Goal: Information Seeking & Learning: Learn about a topic

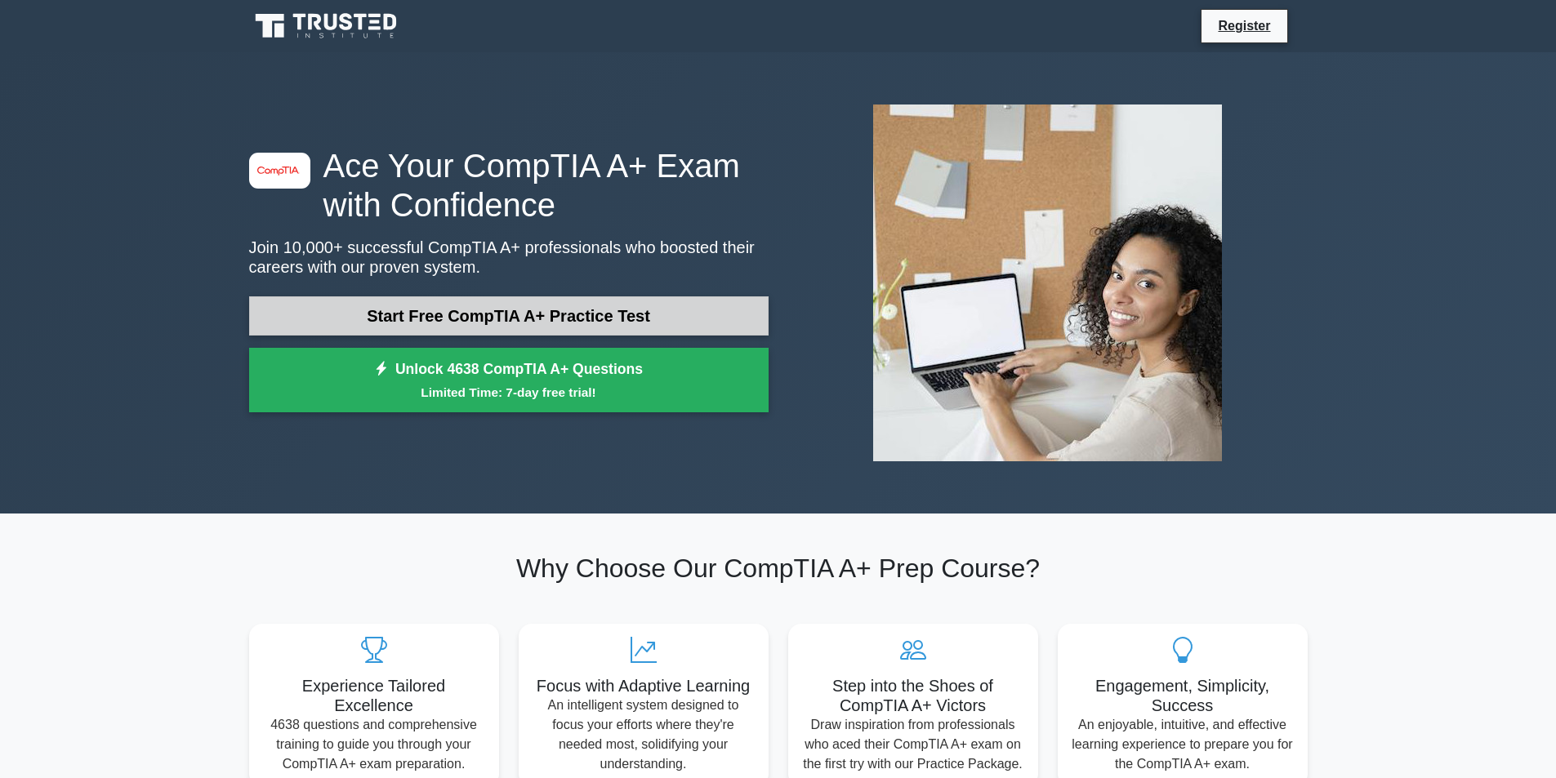
click at [556, 313] on link "Start Free CompTIA A+ Practice Test" at bounding box center [508, 315] width 519 height 39
click at [632, 306] on link "Start Free CompTIA A+ Practice Test" at bounding box center [508, 315] width 519 height 39
click at [408, 315] on link "Start Free CompTIA A+ Practice Test" at bounding box center [508, 315] width 519 height 39
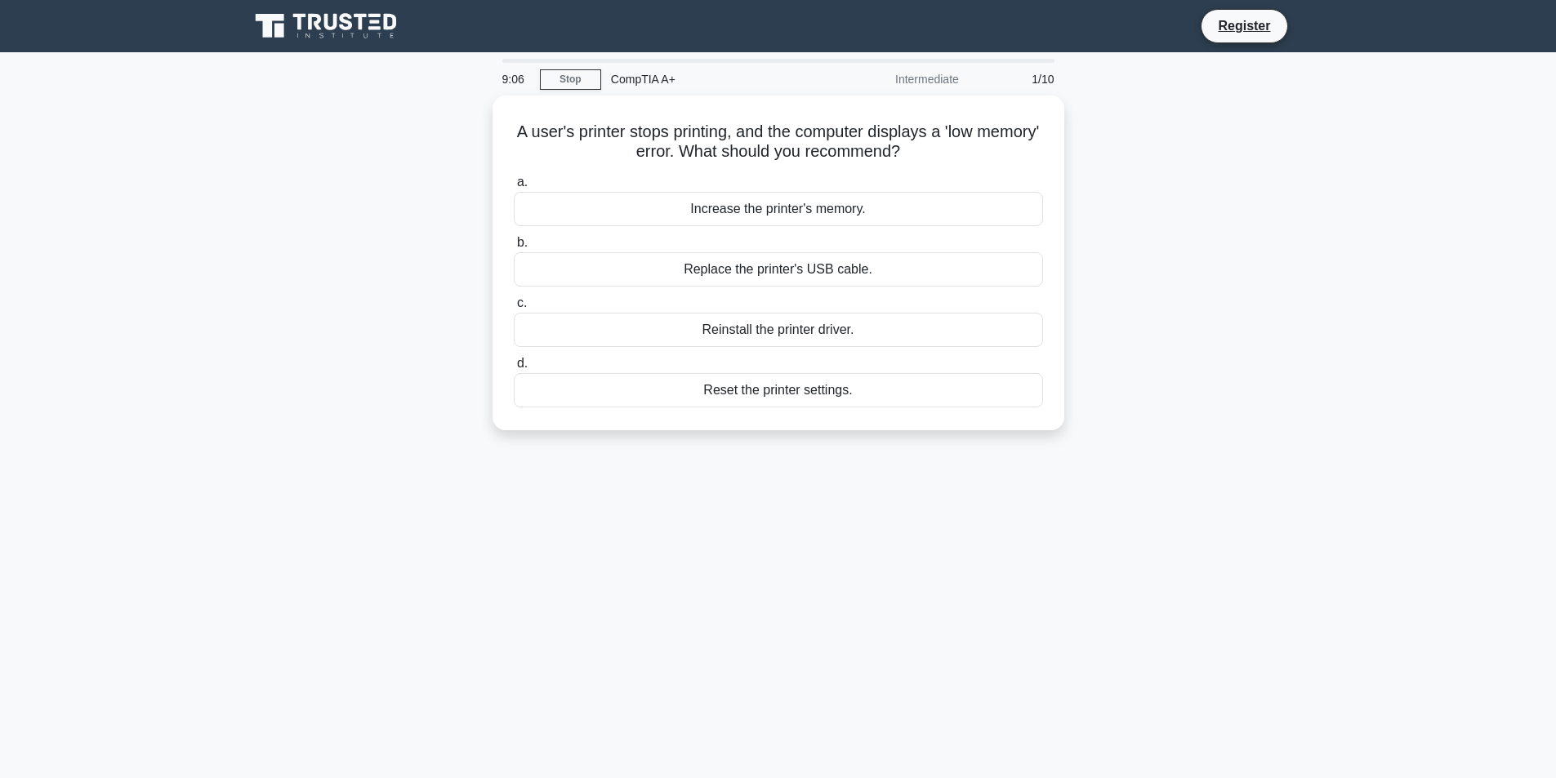
click at [1246, 265] on div "A user's printer stops printing, and the computer displays a 'low memory' error…" at bounding box center [778, 273] width 1078 height 354
click at [760, 213] on div "Increase the printer's memory." at bounding box center [778, 205] width 529 height 34
click at [514, 184] on input "a. Increase the printer's memory." at bounding box center [514, 178] width 0 height 11
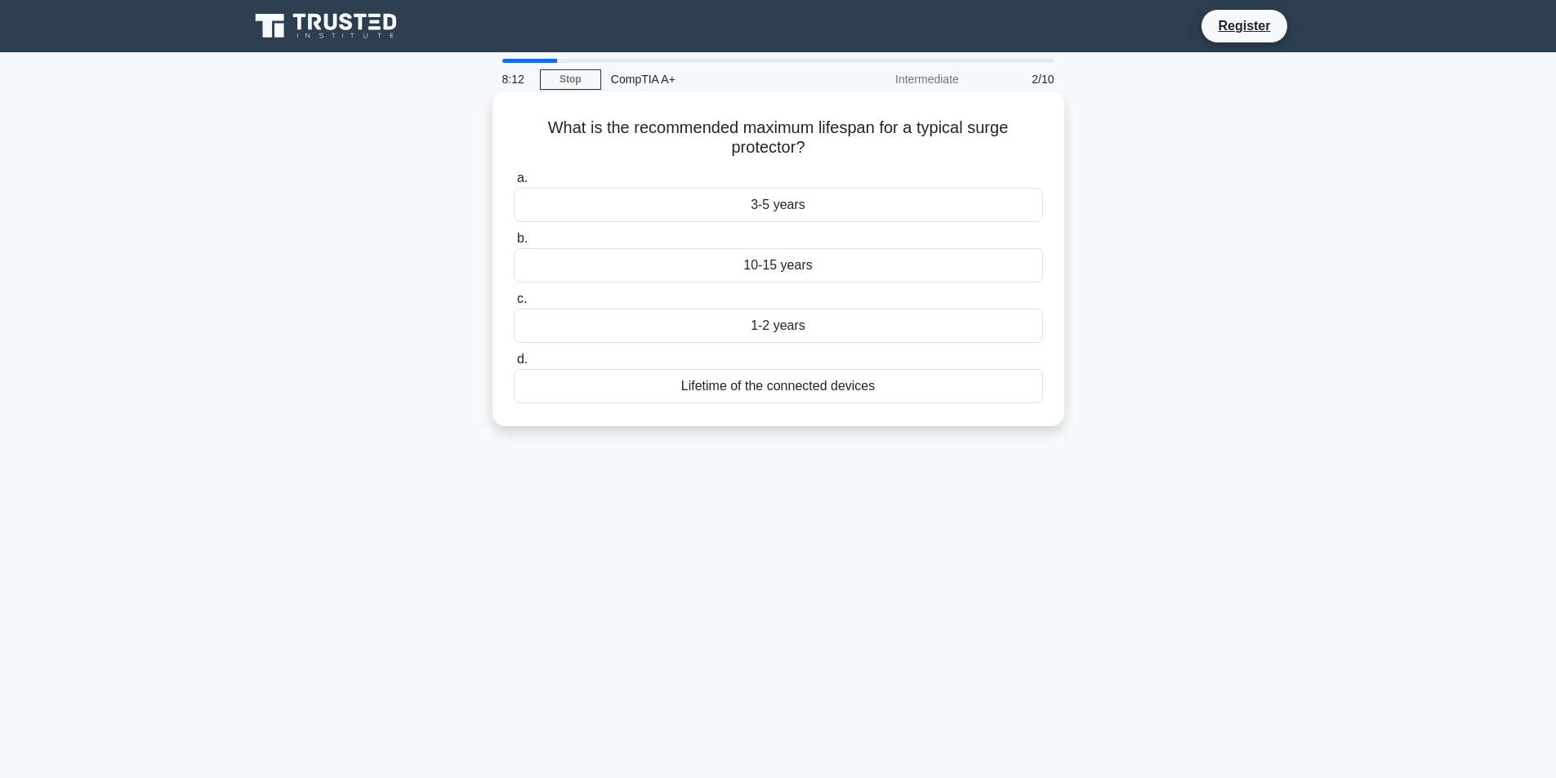
click at [799, 202] on div "3-5 years" at bounding box center [778, 205] width 529 height 34
click at [514, 184] on input "a. 3-5 years" at bounding box center [514, 178] width 0 height 11
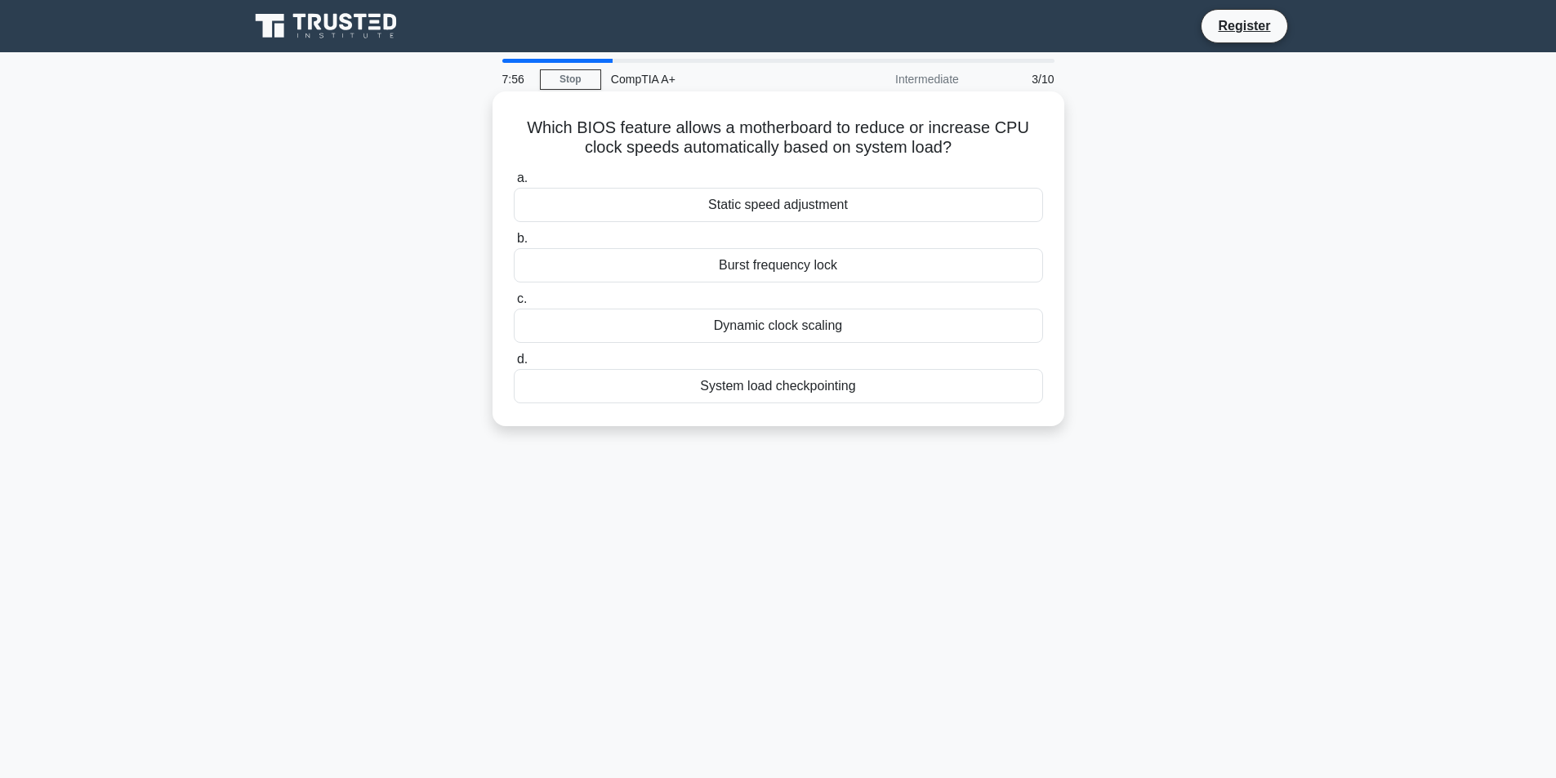
click at [729, 326] on div "Dynamic clock scaling" at bounding box center [778, 326] width 529 height 34
click at [514, 305] on input "c. Dynamic clock scaling" at bounding box center [514, 299] width 0 height 11
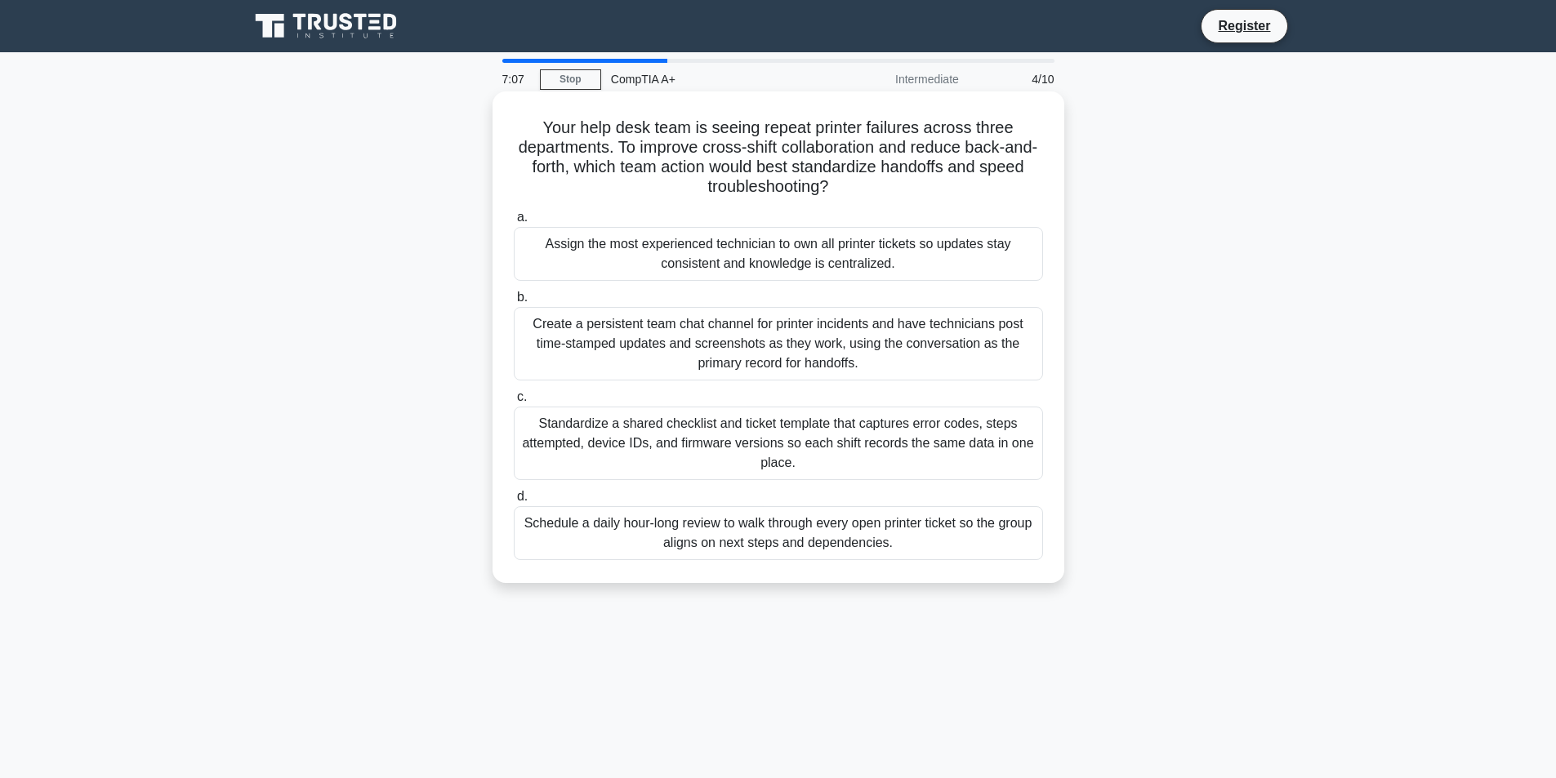
click at [621, 434] on div "Standardize a shared checklist and ticket template that captures error codes, s…" at bounding box center [778, 444] width 529 height 74
click at [514, 403] on input "c. Standardize a shared checklist and ticket template that captures error codes…" at bounding box center [514, 397] width 0 height 11
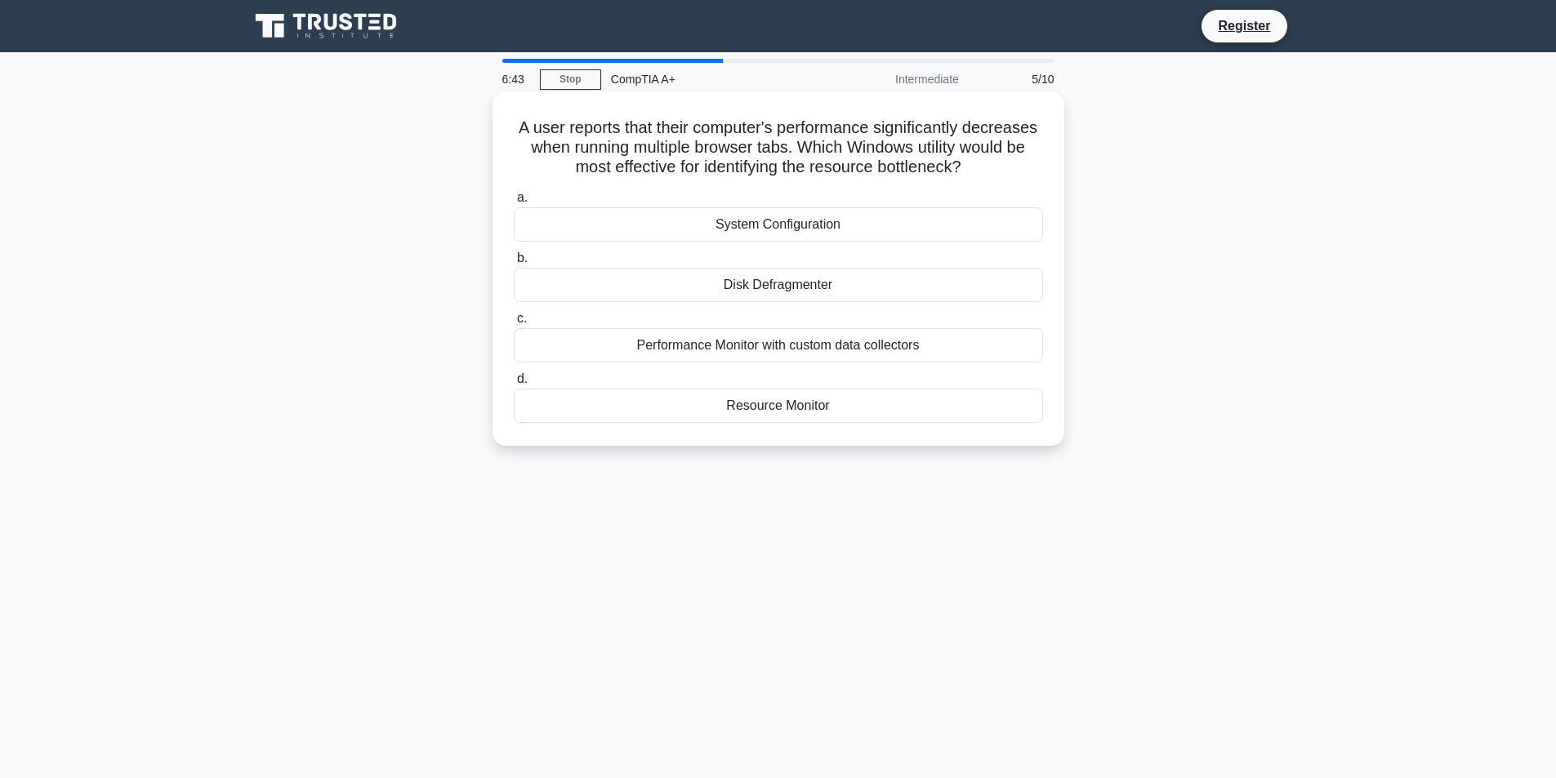
click at [640, 345] on div "Performance Monitor with custom data collectors" at bounding box center [778, 345] width 529 height 34
click at [514, 324] on input "c. Performance Monitor with custom data collectors" at bounding box center [514, 319] width 0 height 11
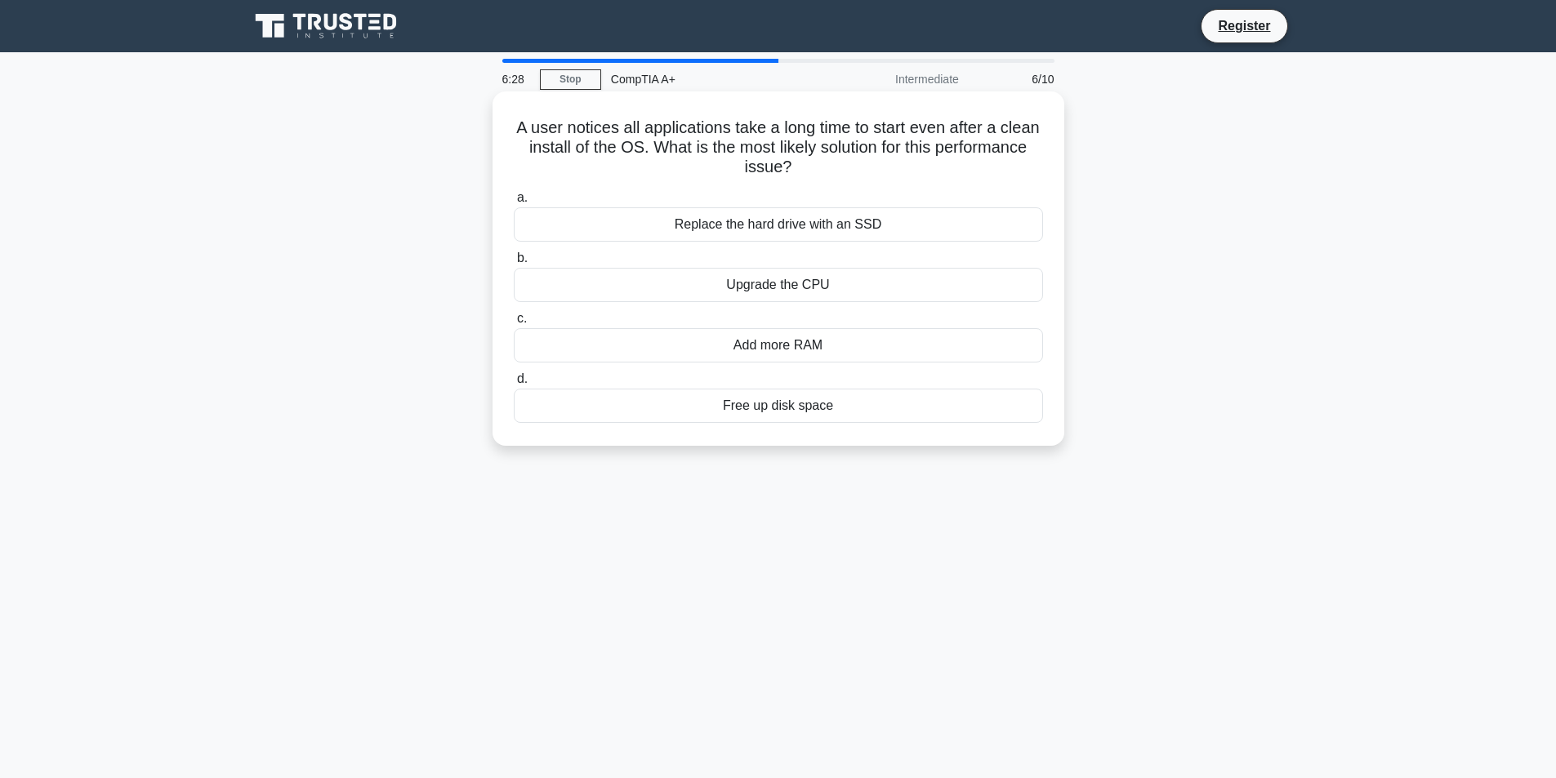
click at [662, 223] on div "Replace the hard drive with an SSD" at bounding box center [778, 224] width 529 height 34
click at [514, 203] on input "a. Replace the hard drive with an SSD" at bounding box center [514, 198] width 0 height 11
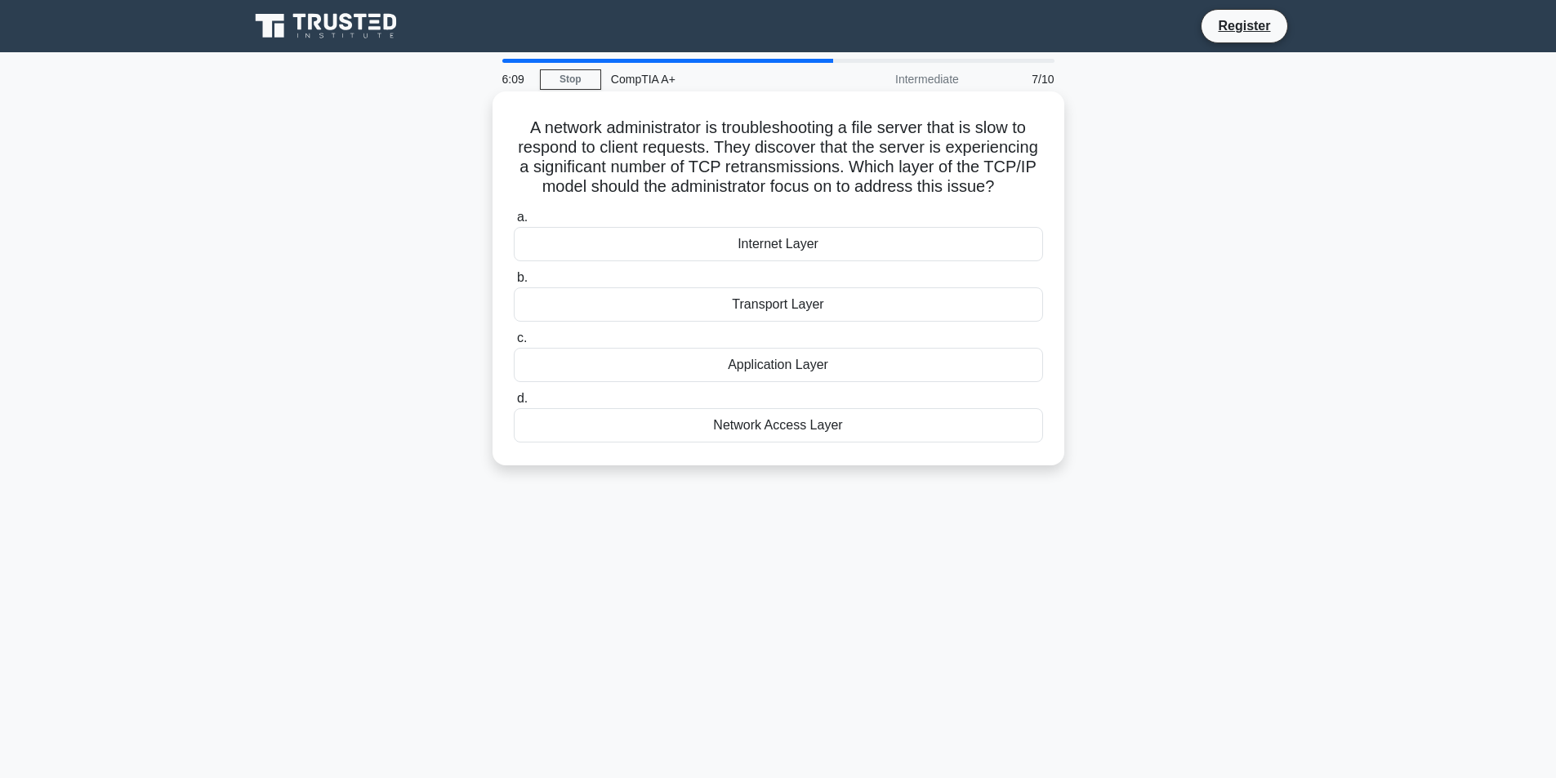
click at [696, 307] on div "Transport Layer" at bounding box center [778, 304] width 529 height 34
click at [514, 283] on input "b. Transport Layer" at bounding box center [514, 278] width 0 height 11
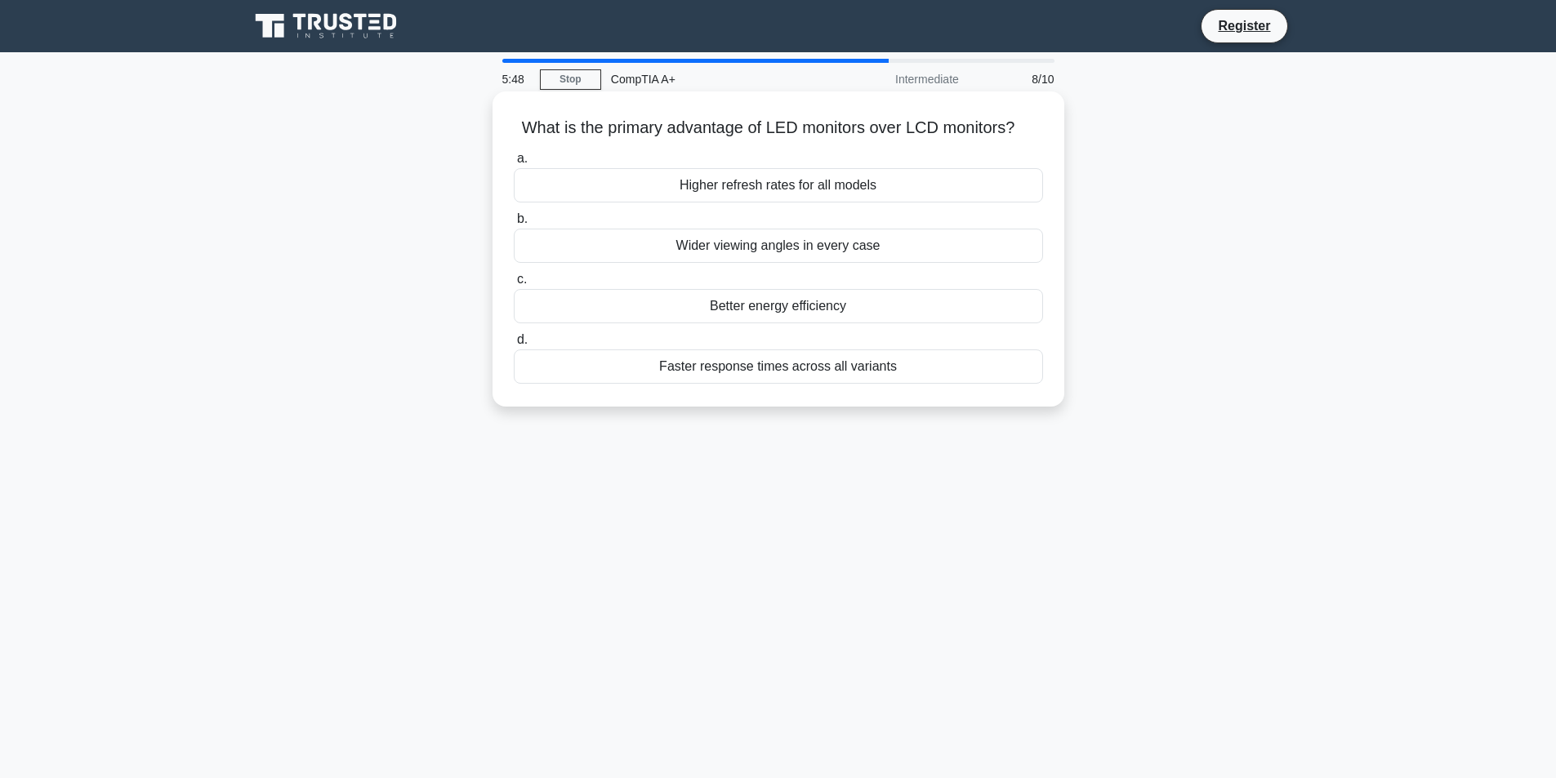
click at [669, 363] on div "Faster response times across all variants" at bounding box center [778, 367] width 529 height 34
click at [514, 345] on input "d. Faster response times across all variants" at bounding box center [514, 340] width 0 height 11
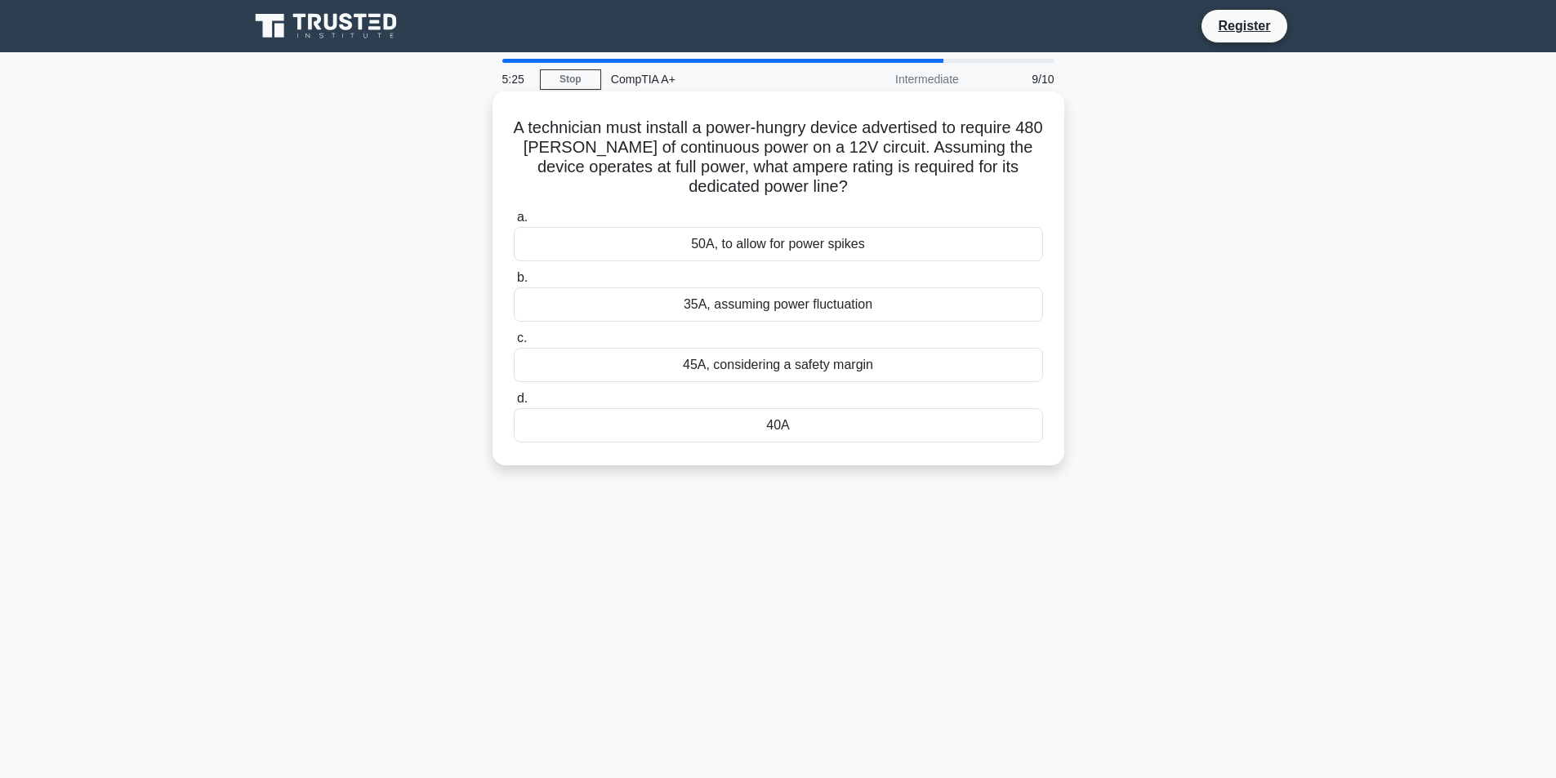
click at [645, 243] on div "50A, to allow for power spikes" at bounding box center [778, 244] width 529 height 34
click at [514, 223] on input "a. 50A, to allow for power spikes" at bounding box center [514, 217] width 0 height 11
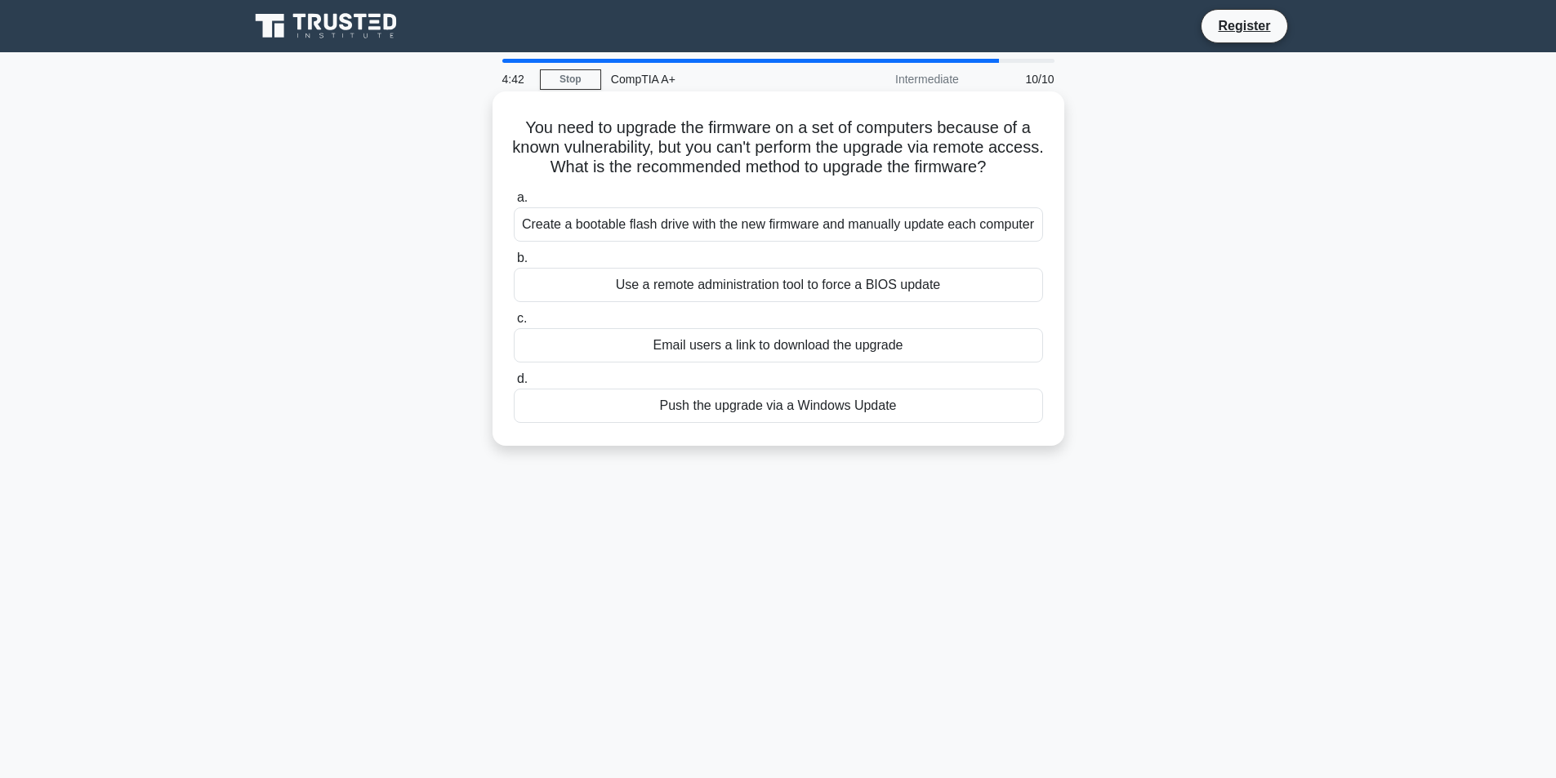
click at [707, 231] on div "Create a bootable flash drive with the new firmware and manually update each co…" at bounding box center [778, 224] width 529 height 34
click at [514, 203] on input "a. Create a bootable flash drive with the new firmware and manually update each…" at bounding box center [514, 198] width 0 height 11
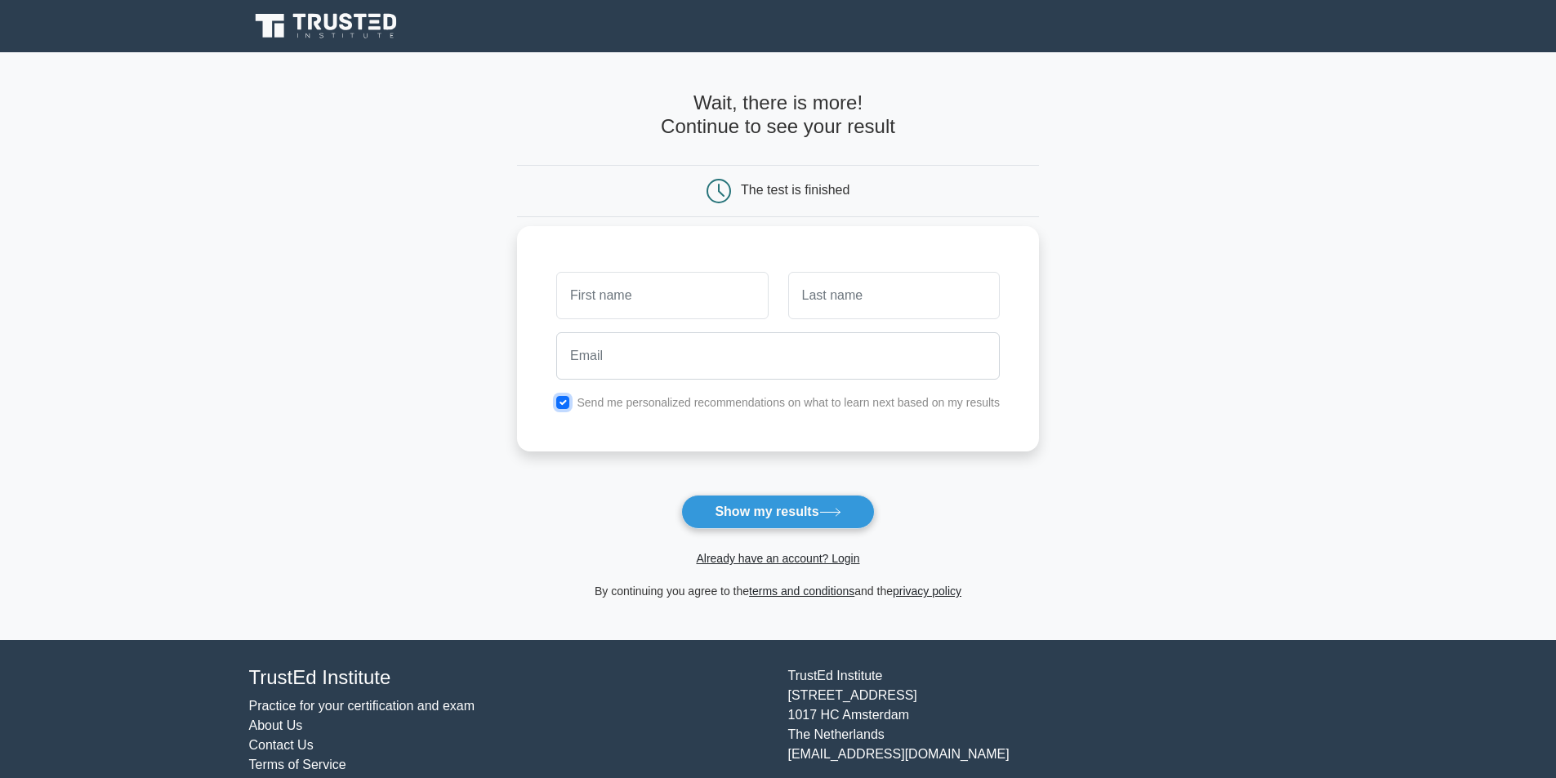
click at [562, 408] on input "checkbox" at bounding box center [562, 402] width 13 height 13
checkbox input "false"
click at [635, 306] on input "text" at bounding box center [662, 295] width 212 height 47
type input "da"
click at [861, 287] on input "text" at bounding box center [894, 295] width 212 height 47
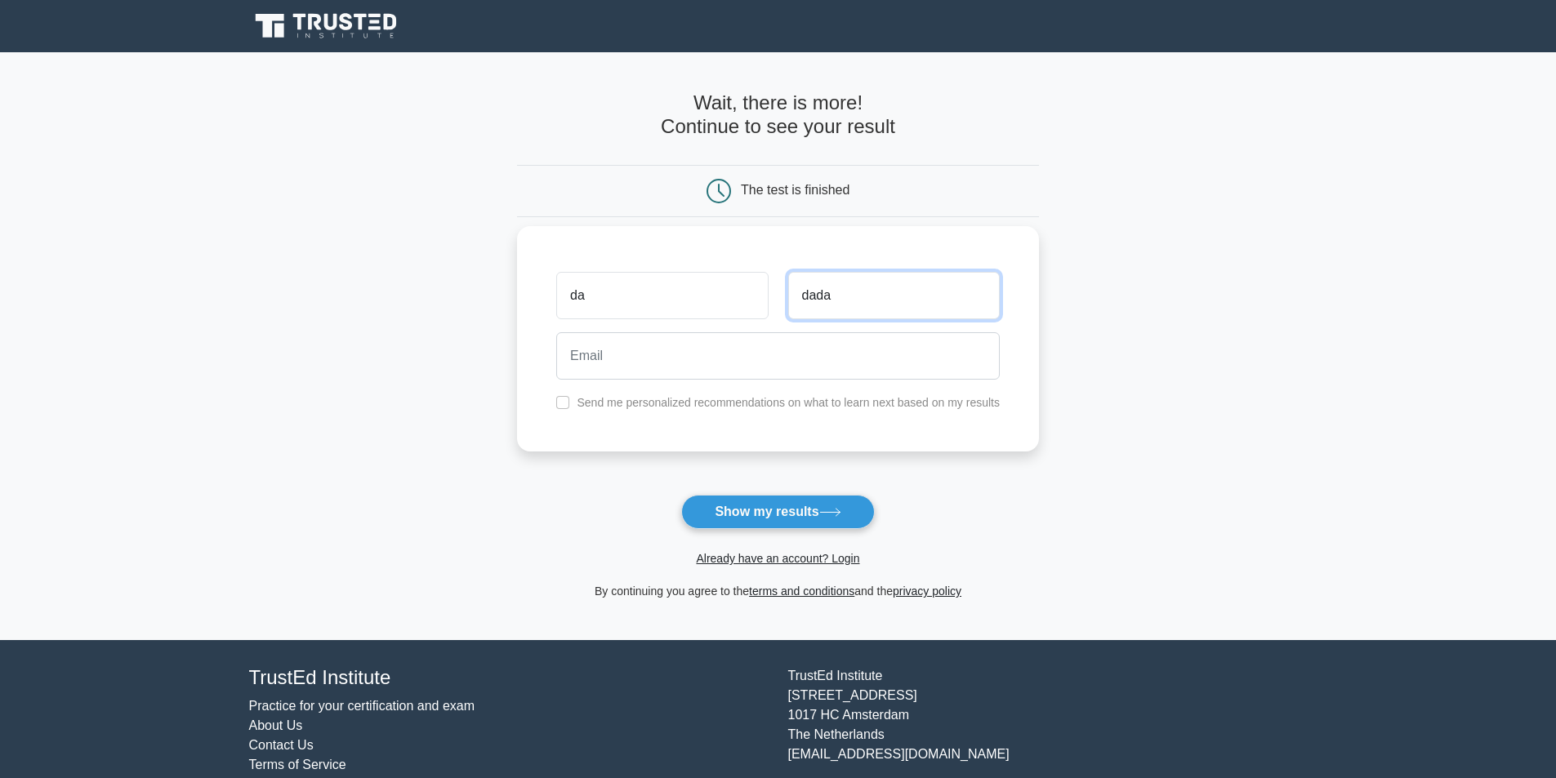
type input "dada"
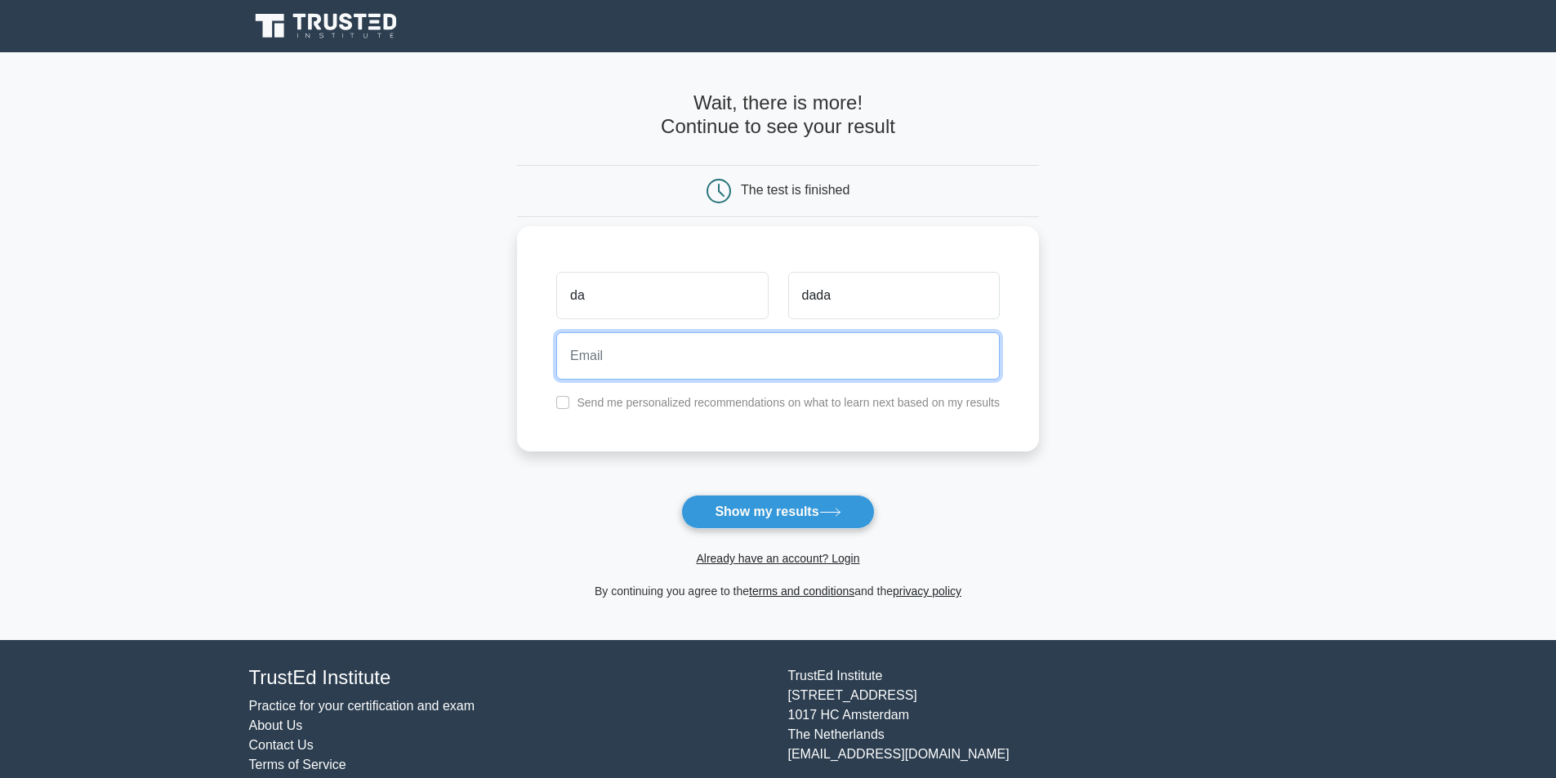
click at [677, 369] on input "email" at bounding box center [778, 355] width 444 height 47
type input "miloradsivcevic@gmail.com"
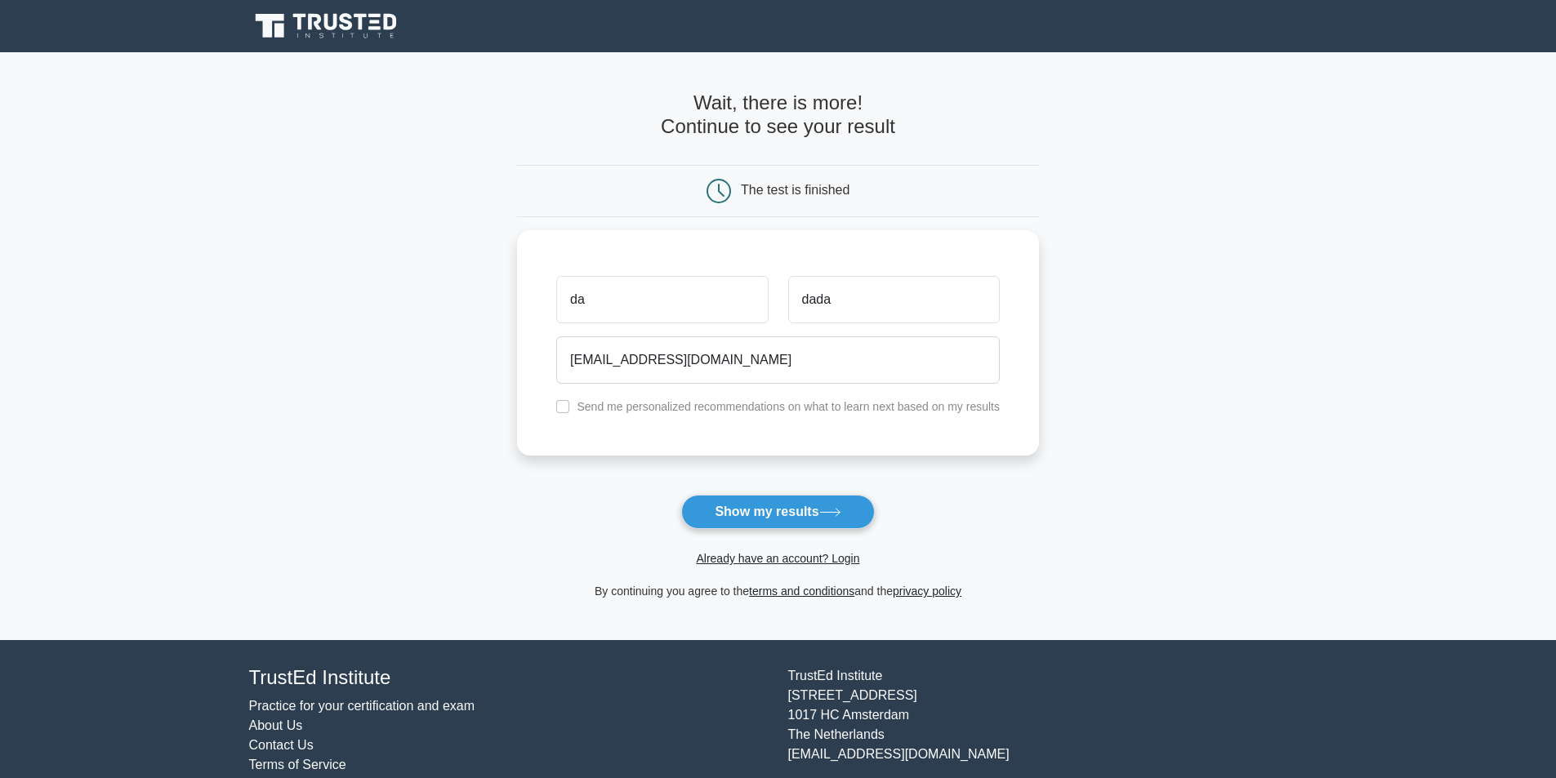
click at [765, 519] on button "Show my results" at bounding box center [777, 512] width 193 height 34
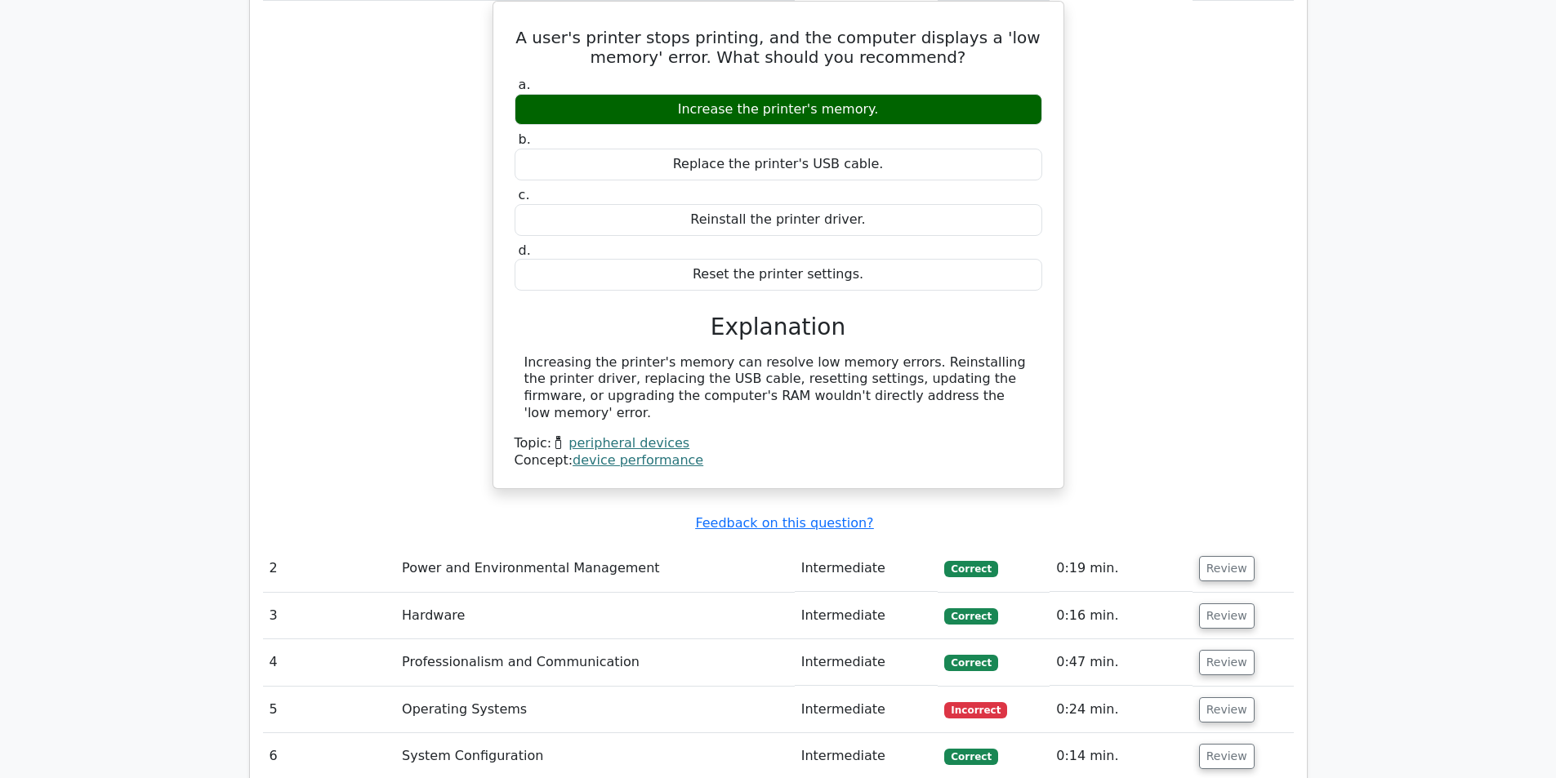
scroll to position [1634, 0]
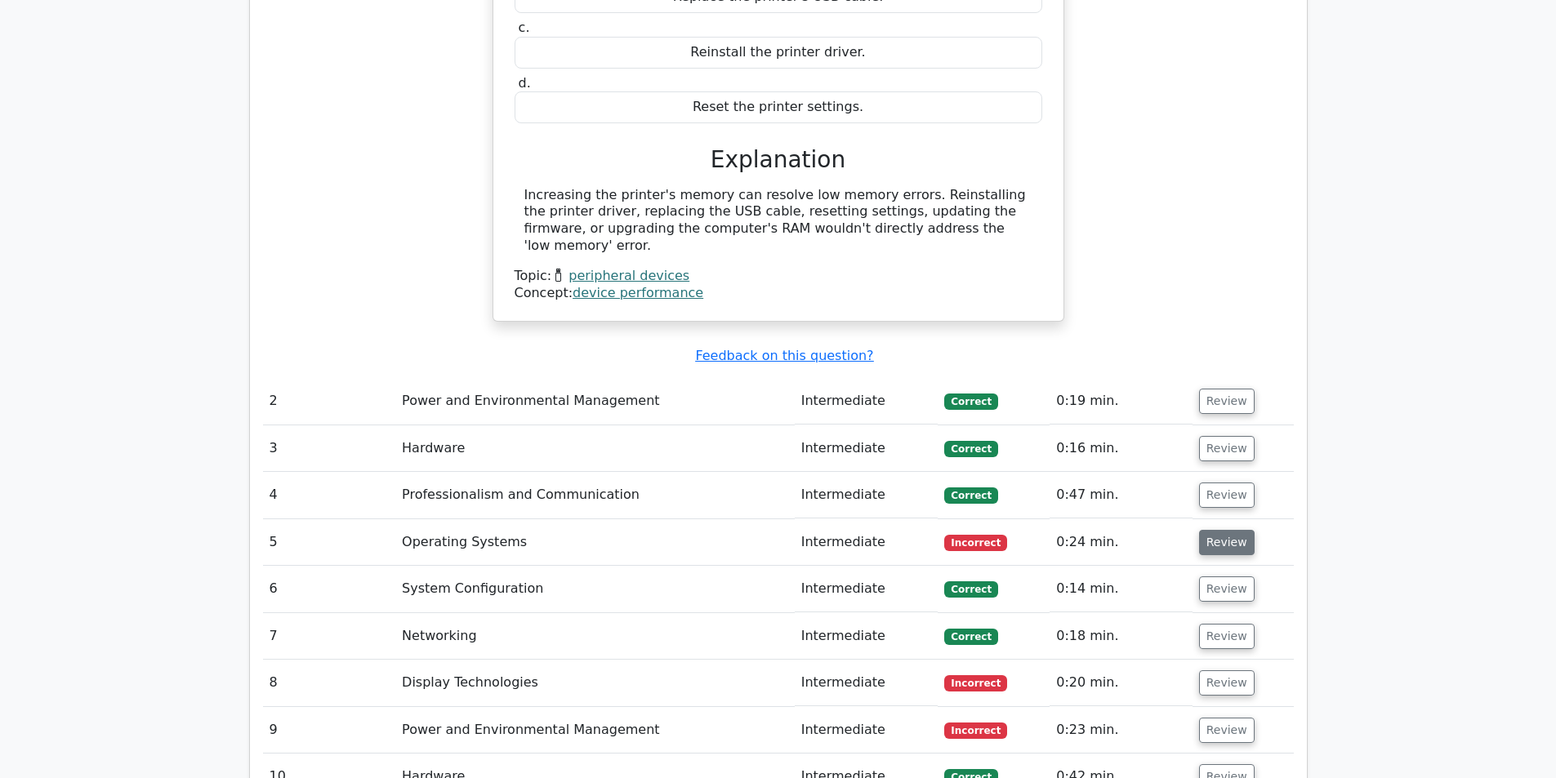
click at [1211, 530] on button "Review" at bounding box center [1227, 542] width 56 height 25
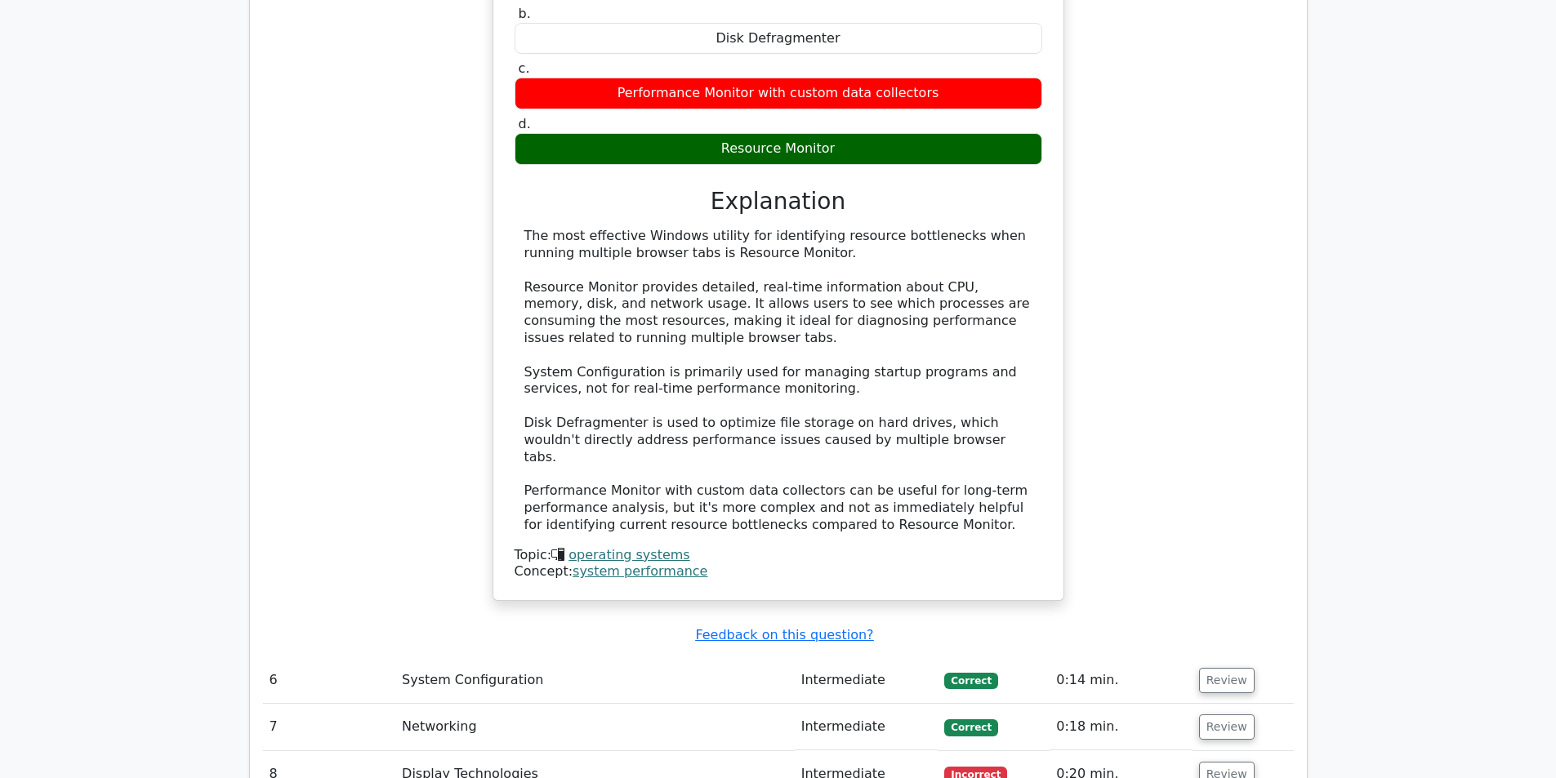
scroll to position [2614, 0]
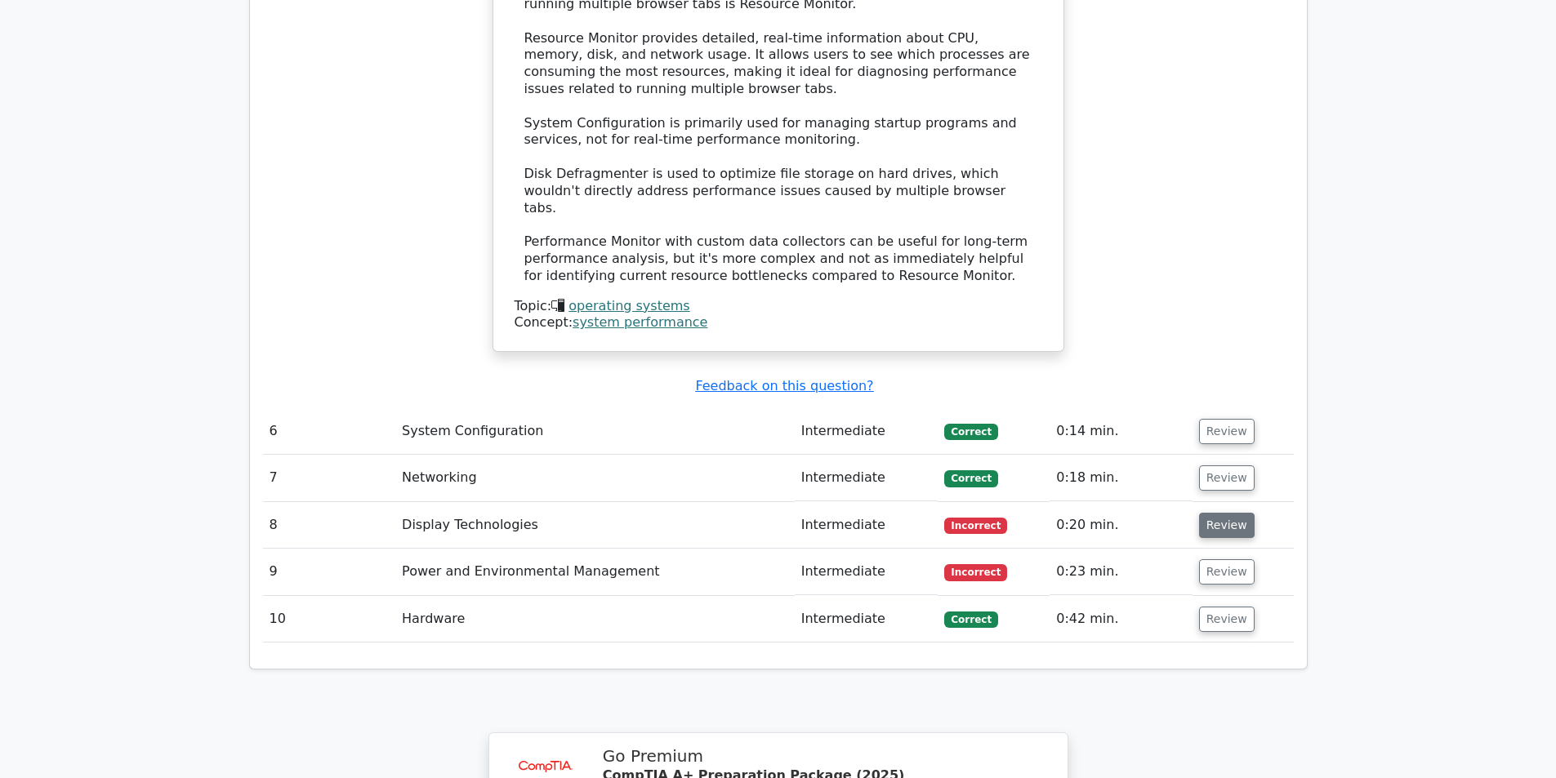
click at [1203, 513] on button "Review" at bounding box center [1227, 525] width 56 height 25
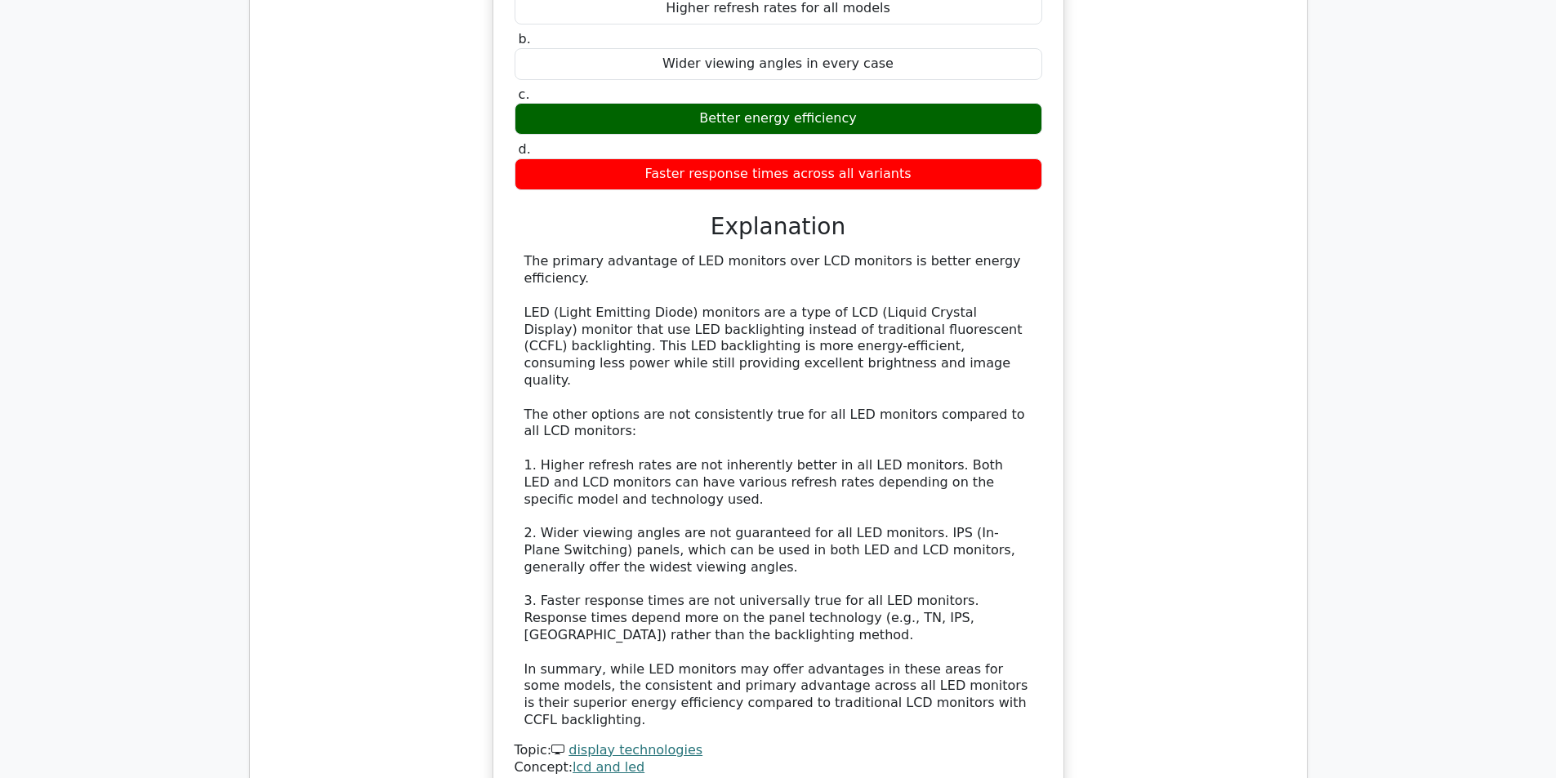
scroll to position [3594, 0]
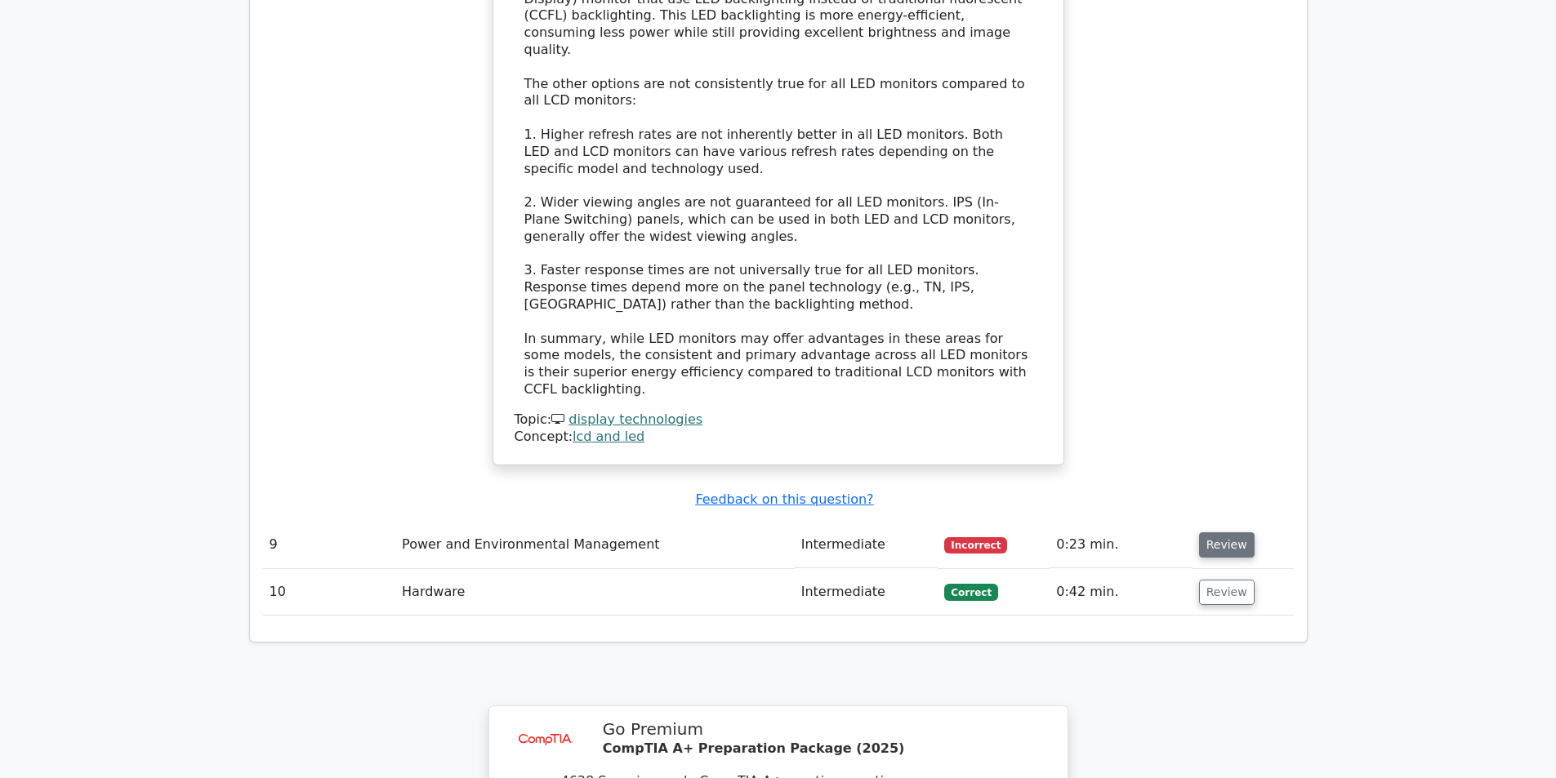
click at [1231, 533] on button "Review" at bounding box center [1227, 545] width 56 height 25
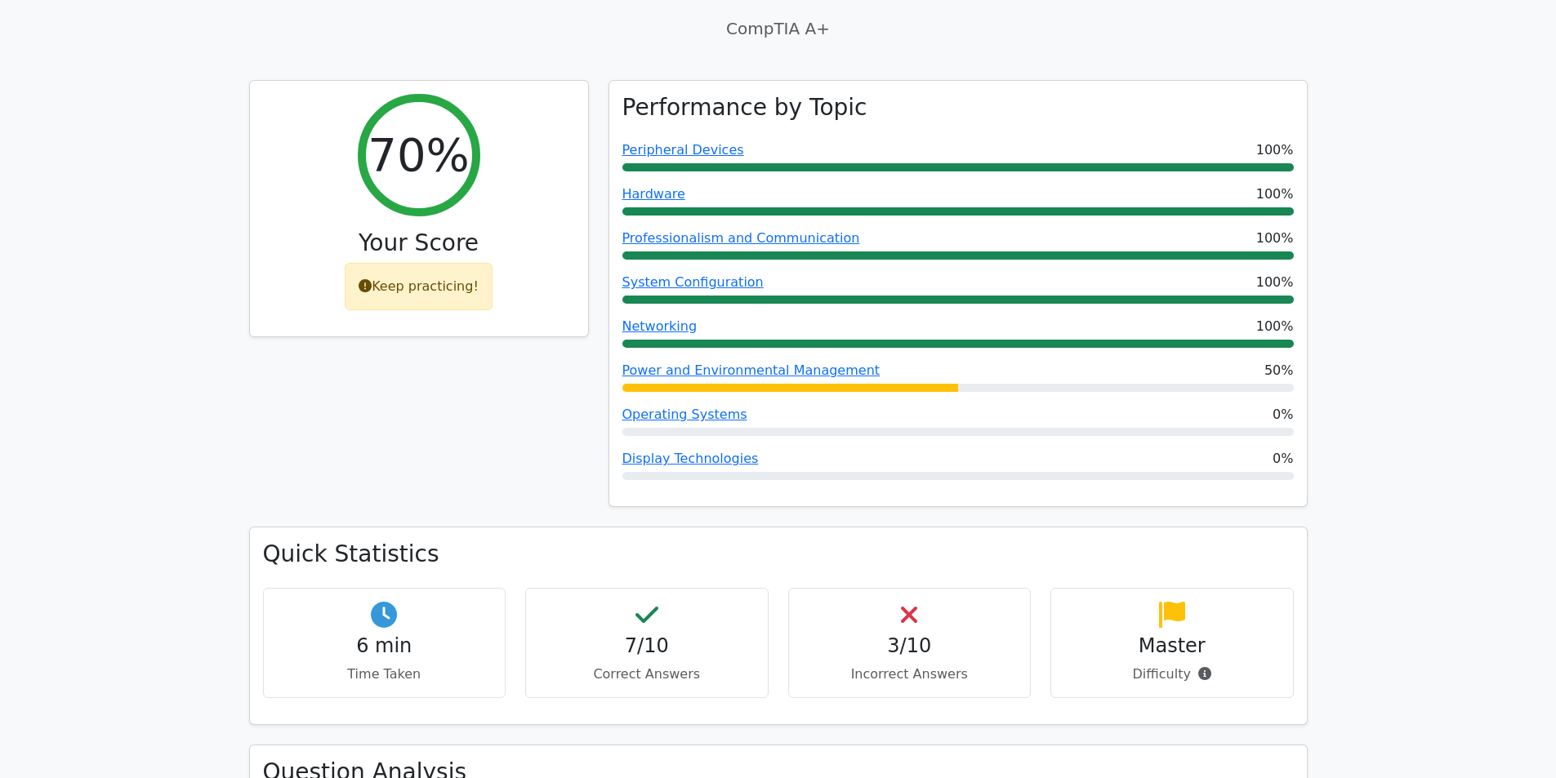
scroll to position [327, 0]
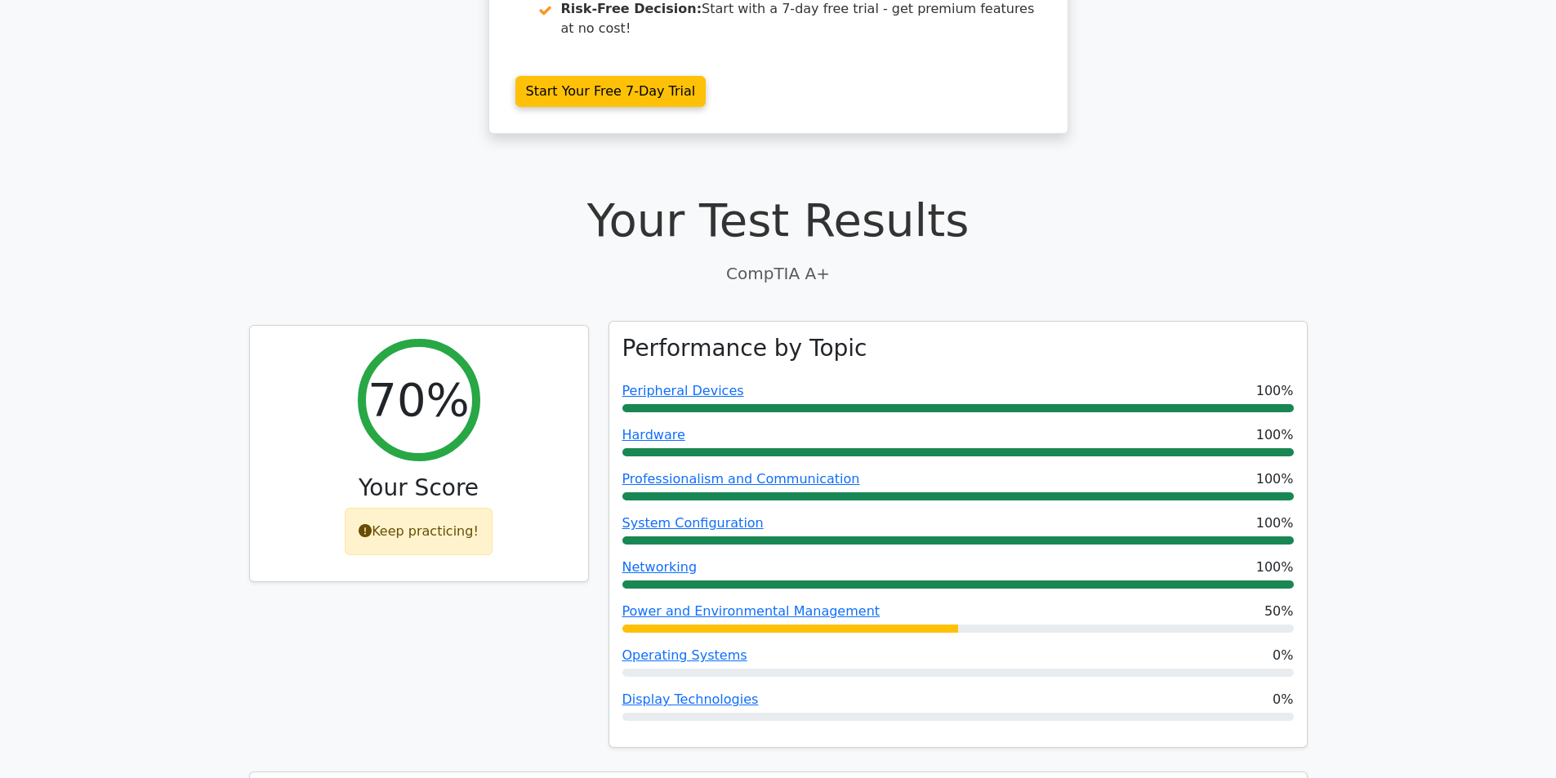
click at [926, 602] on div "Power and Environmental Management 50%" at bounding box center [957, 612] width 671 height 20
click at [809, 604] on link "Power and Environmental Management" at bounding box center [751, 612] width 258 height 16
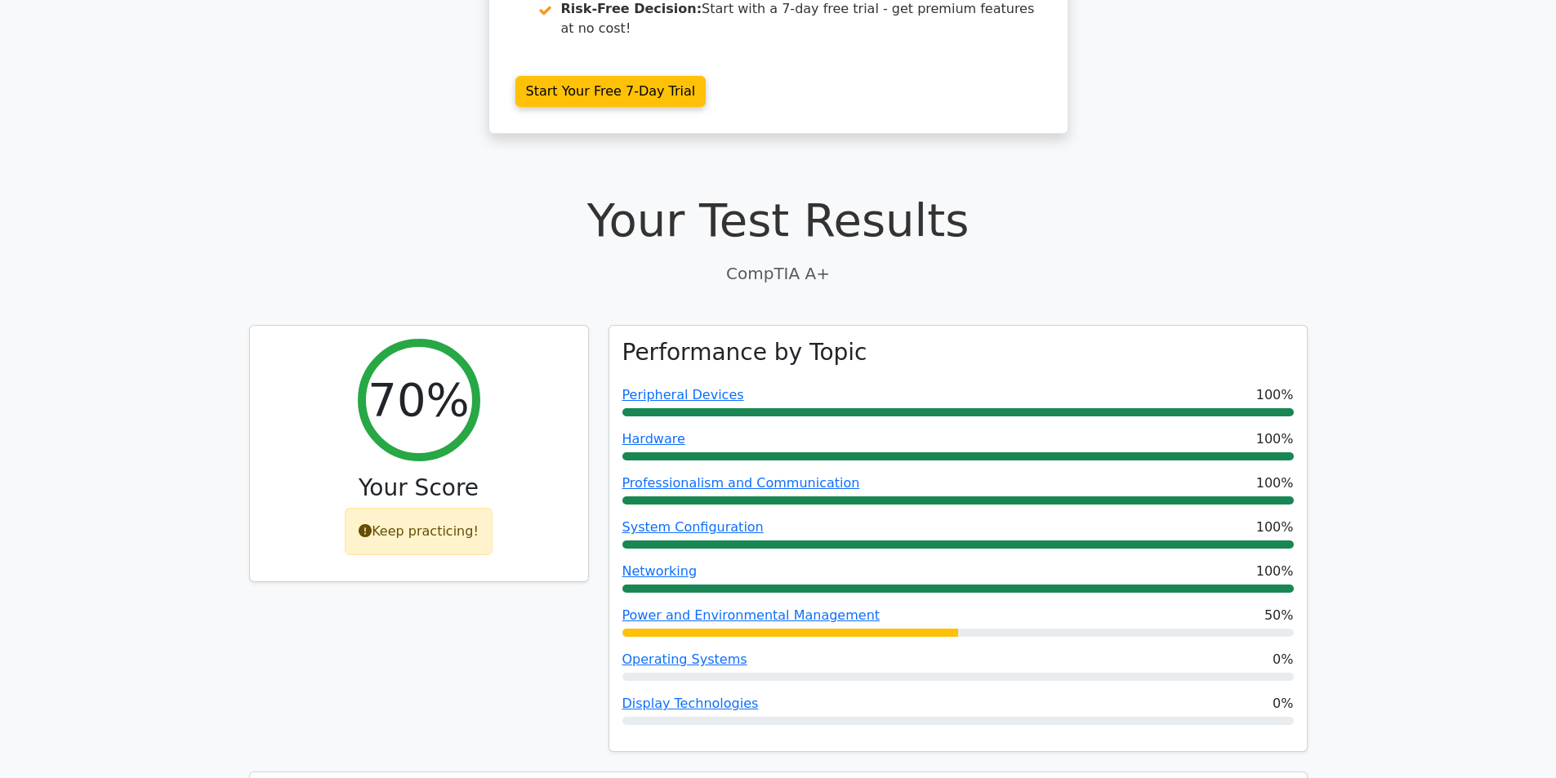
scroll to position [0, 0]
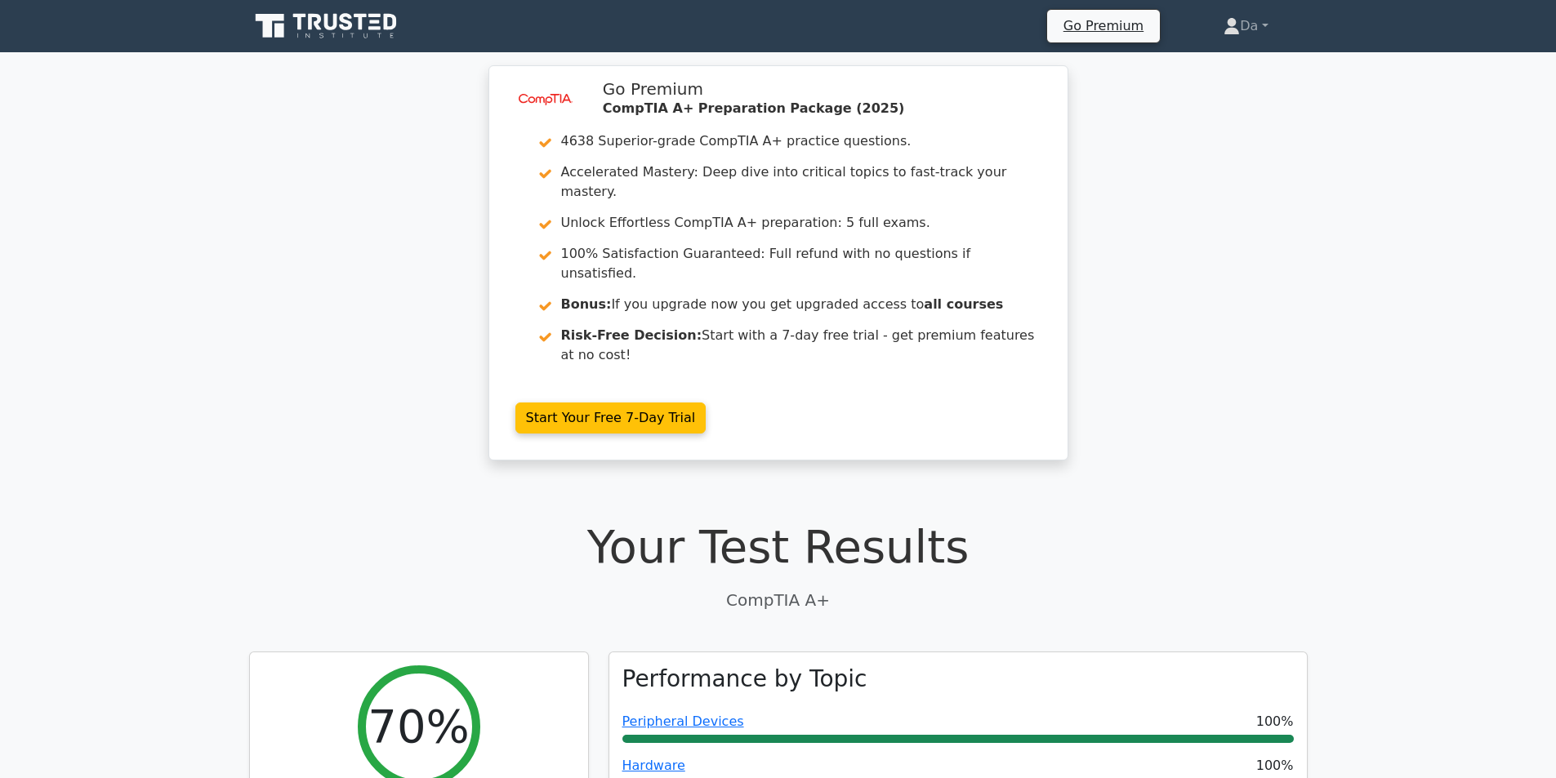
click at [323, 38] on icon at bounding box center [327, 26] width 157 height 31
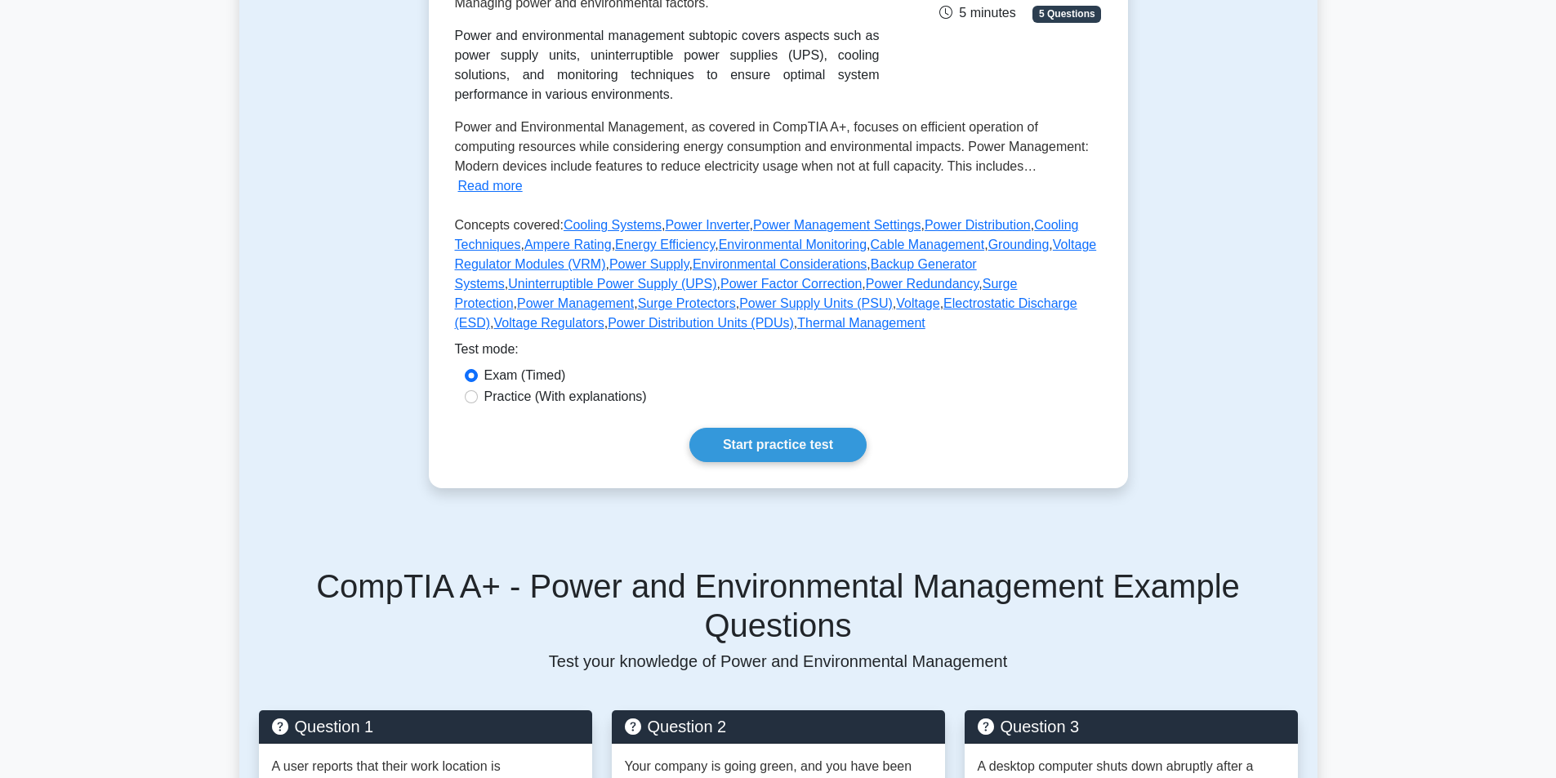
scroll to position [408, 0]
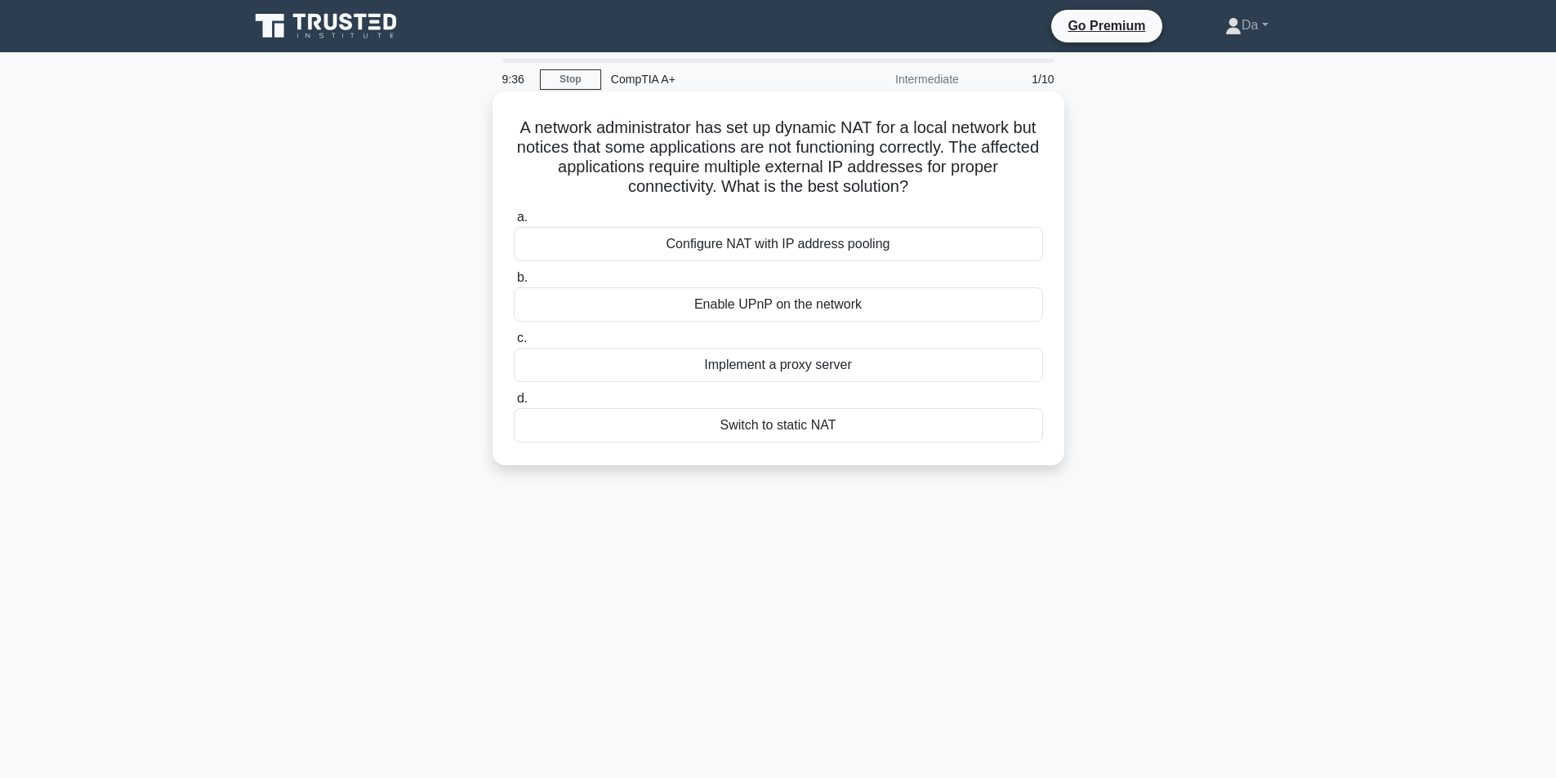
click at [617, 240] on div "Configure NAT with IP address pooling" at bounding box center [778, 244] width 529 height 34
click at [514, 223] on input "a. Configure NAT with IP address pooling" at bounding box center [514, 217] width 0 height 11
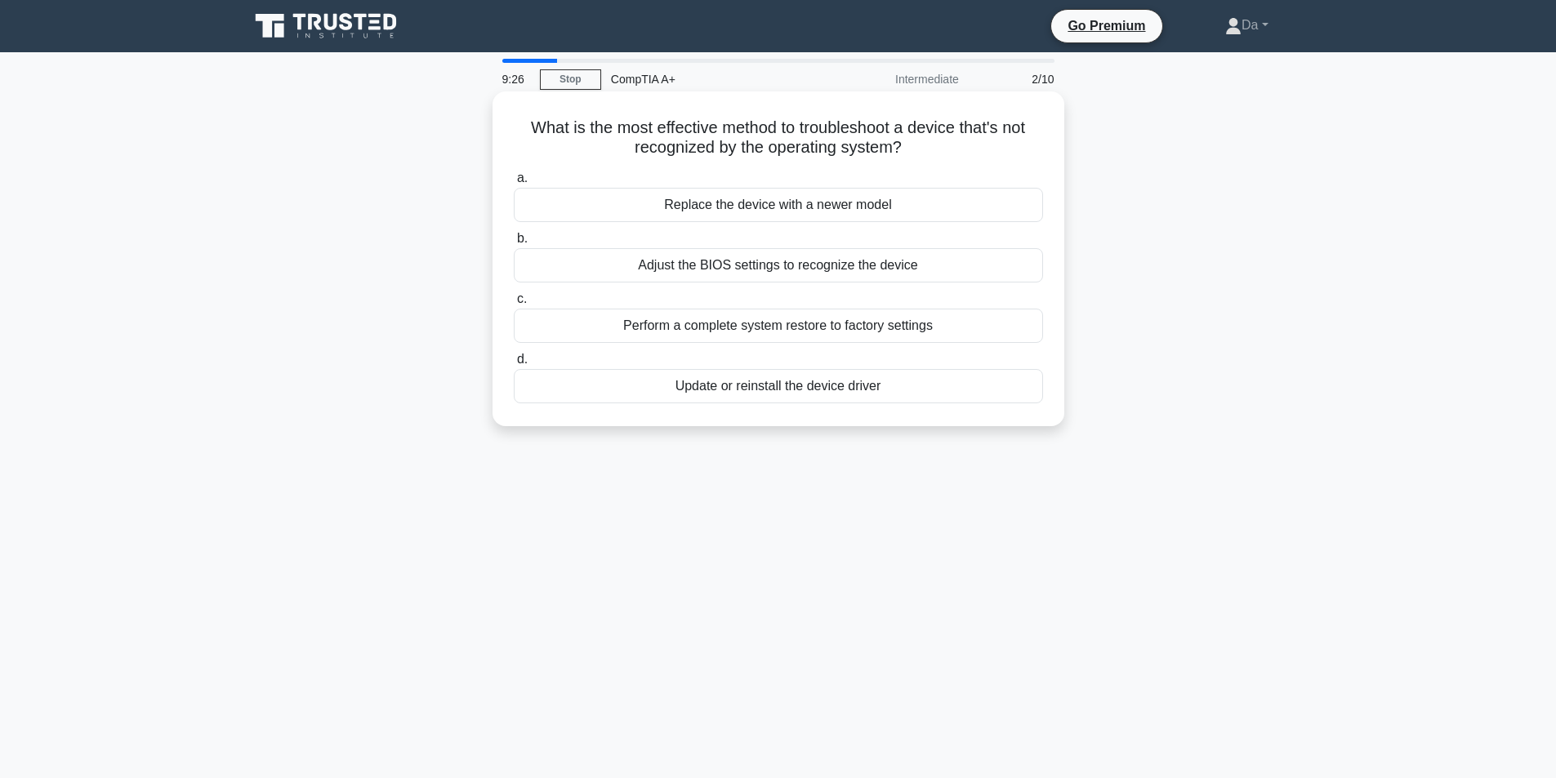
click at [735, 389] on div "Update or reinstall the device driver" at bounding box center [778, 386] width 529 height 34
click at [514, 365] on input "d. Update or reinstall the device driver" at bounding box center [514, 359] width 0 height 11
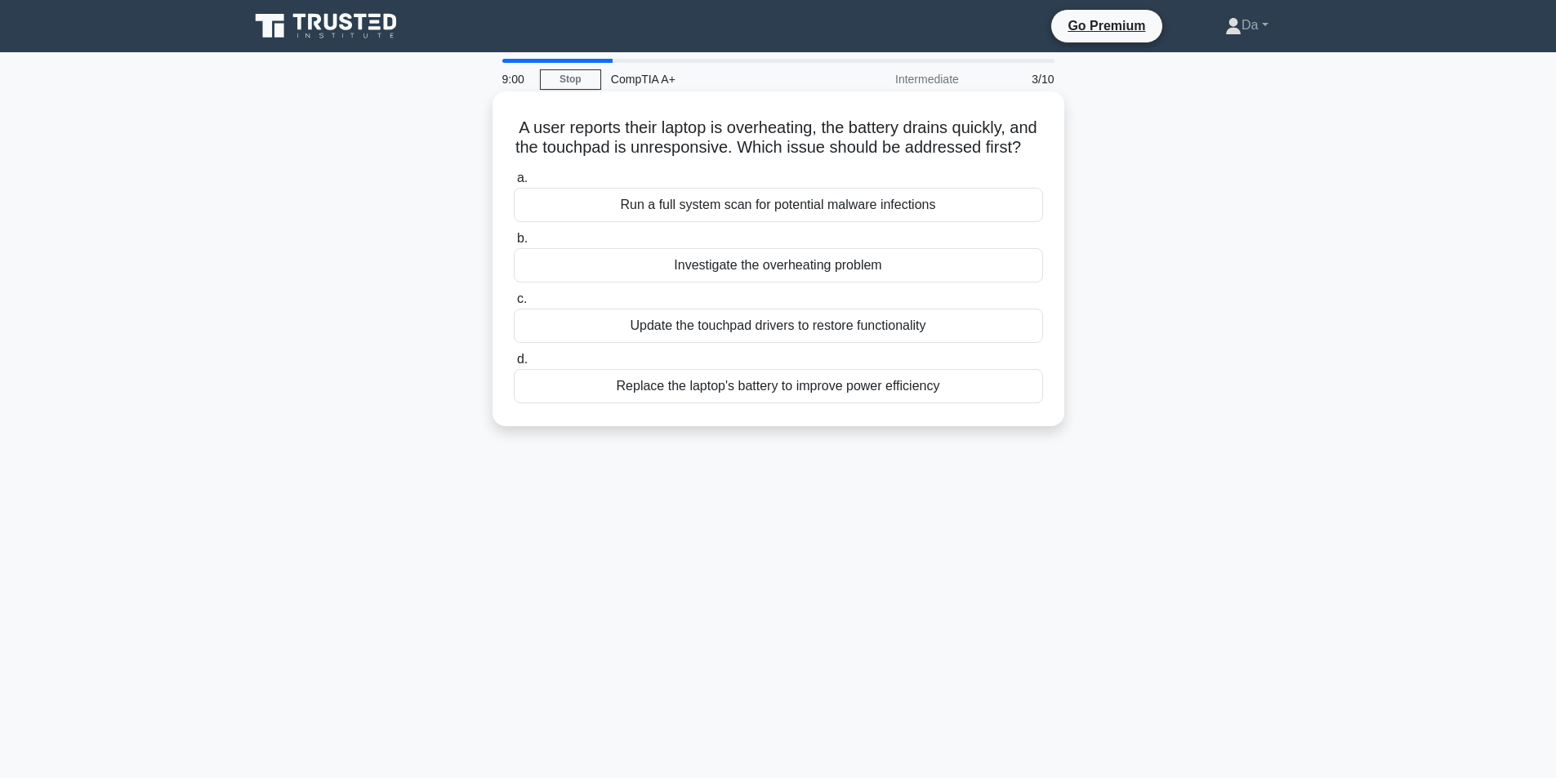
click at [740, 283] on div "Investigate the overheating problem" at bounding box center [778, 265] width 529 height 34
click at [514, 244] on input "b. Investigate the overheating problem" at bounding box center [514, 239] width 0 height 11
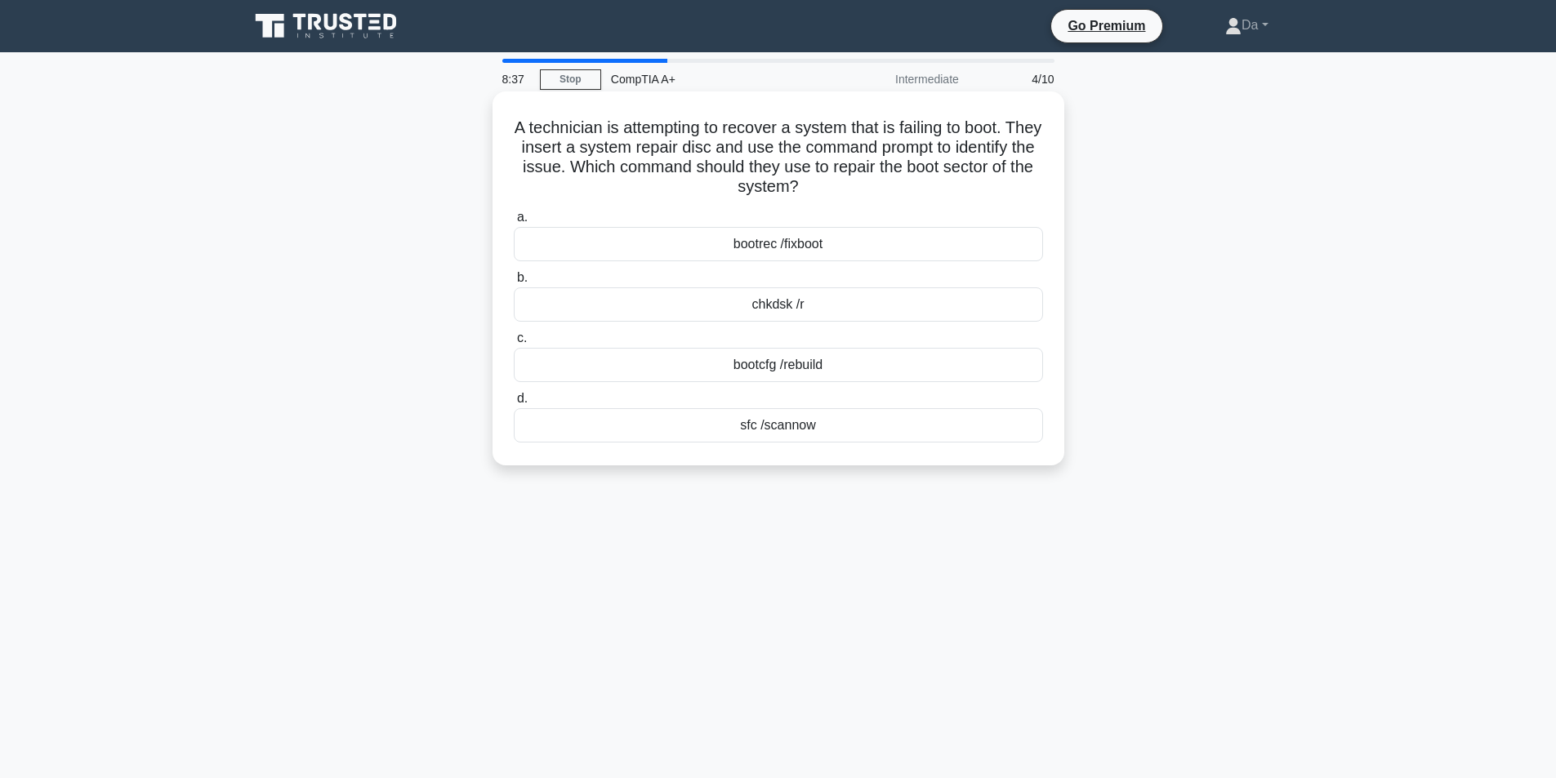
click at [692, 243] on div "bootrec /fixboot" at bounding box center [778, 244] width 529 height 34
click at [514, 223] on input "a. bootrec /fixboot" at bounding box center [514, 217] width 0 height 11
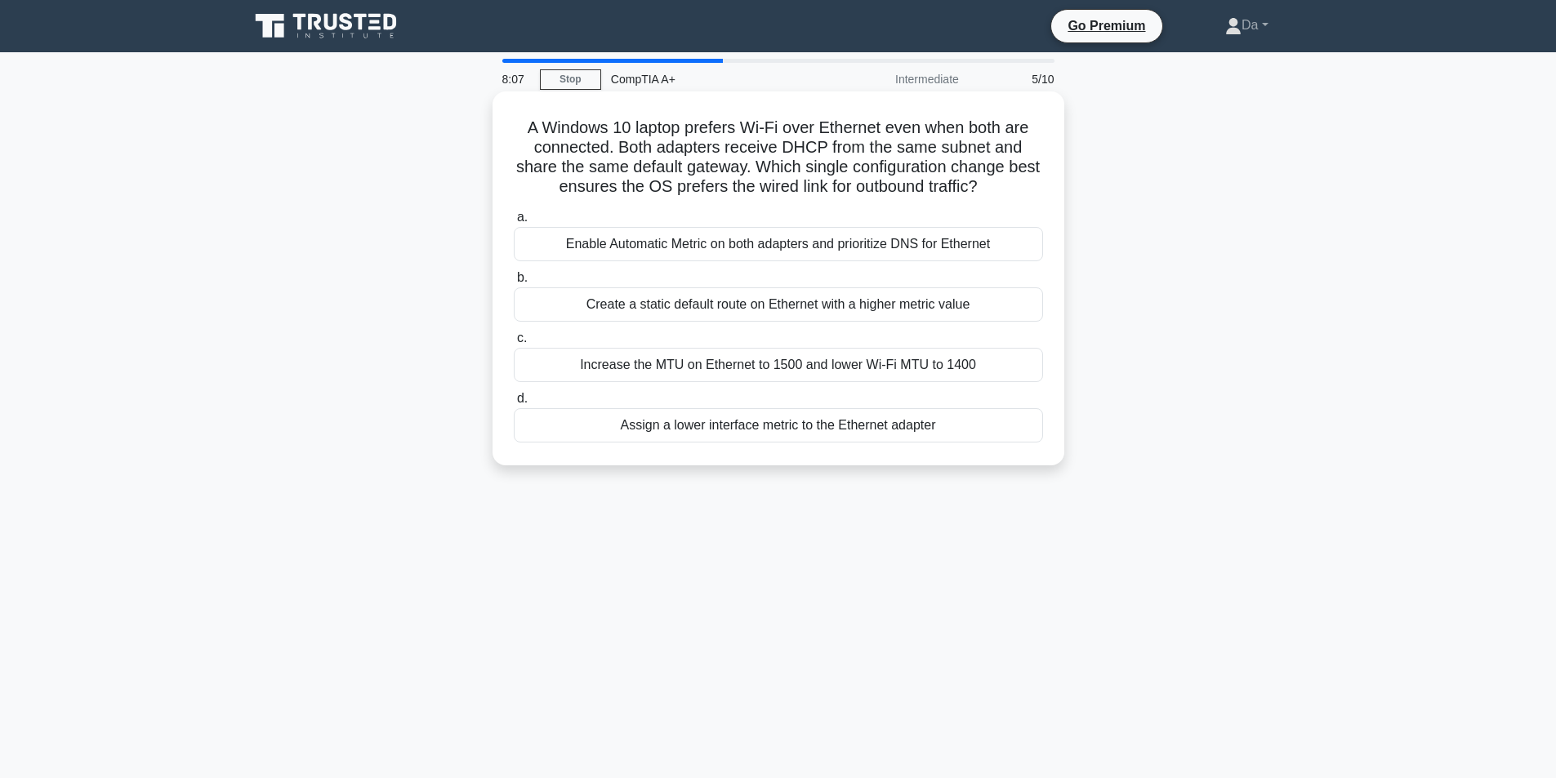
click at [629, 362] on div "Increase the MTU on Ethernet to 1500 and lower Wi‑Fi MTU to 1400" at bounding box center [778, 365] width 529 height 34
click at [514, 344] on input "c. Increase the MTU on Ethernet to 1500 and lower Wi‑Fi MTU to 1400" at bounding box center [514, 338] width 0 height 11
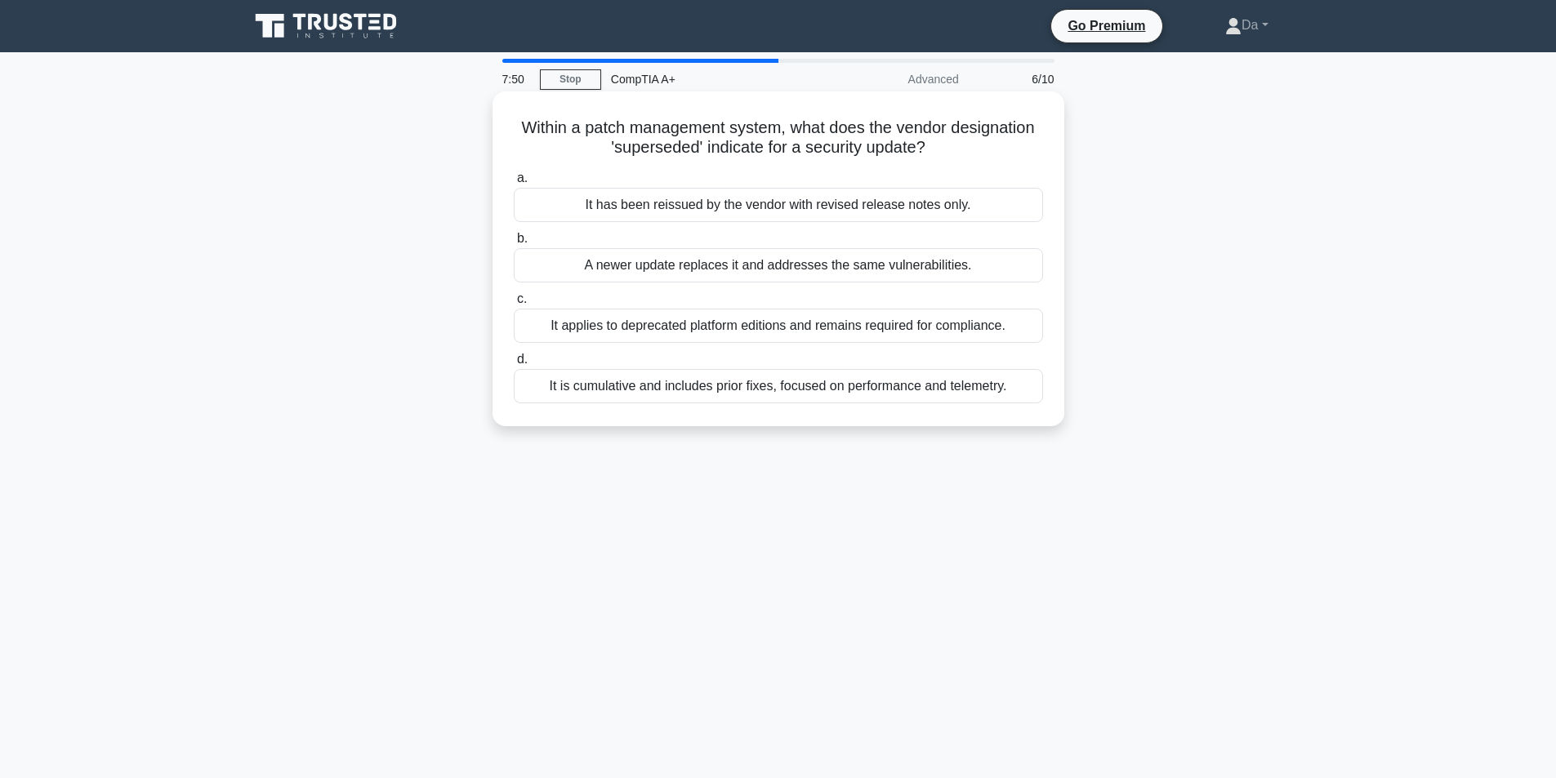
click at [667, 383] on div "It is cumulative and includes prior fixes, focused on performance and telemetry." at bounding box center [778, 386] width 529 height 34
click at [514, 365] on input "d. It is cumulative and includes prior fixes, focused on performance and teleme…" at bounding box center [514, 359] width 0 height 11
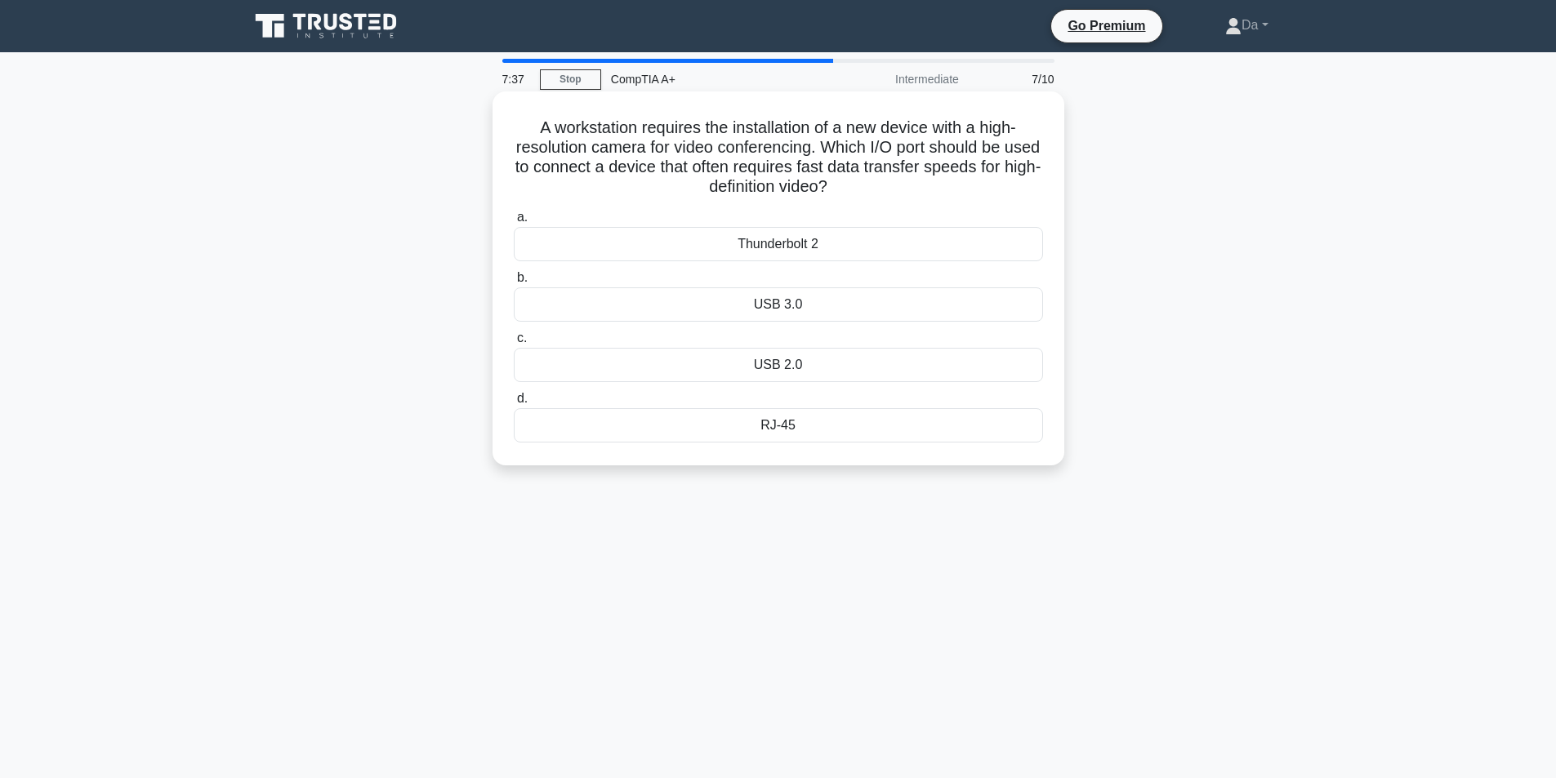
click at [777, 243] on div "Thunderbolt 2" at bounding box center [778, 244] width 529 height 34
click at [514, 223] on input "a. Thunderbolt 2" at bounding box center [514, 217] width 0 height 11
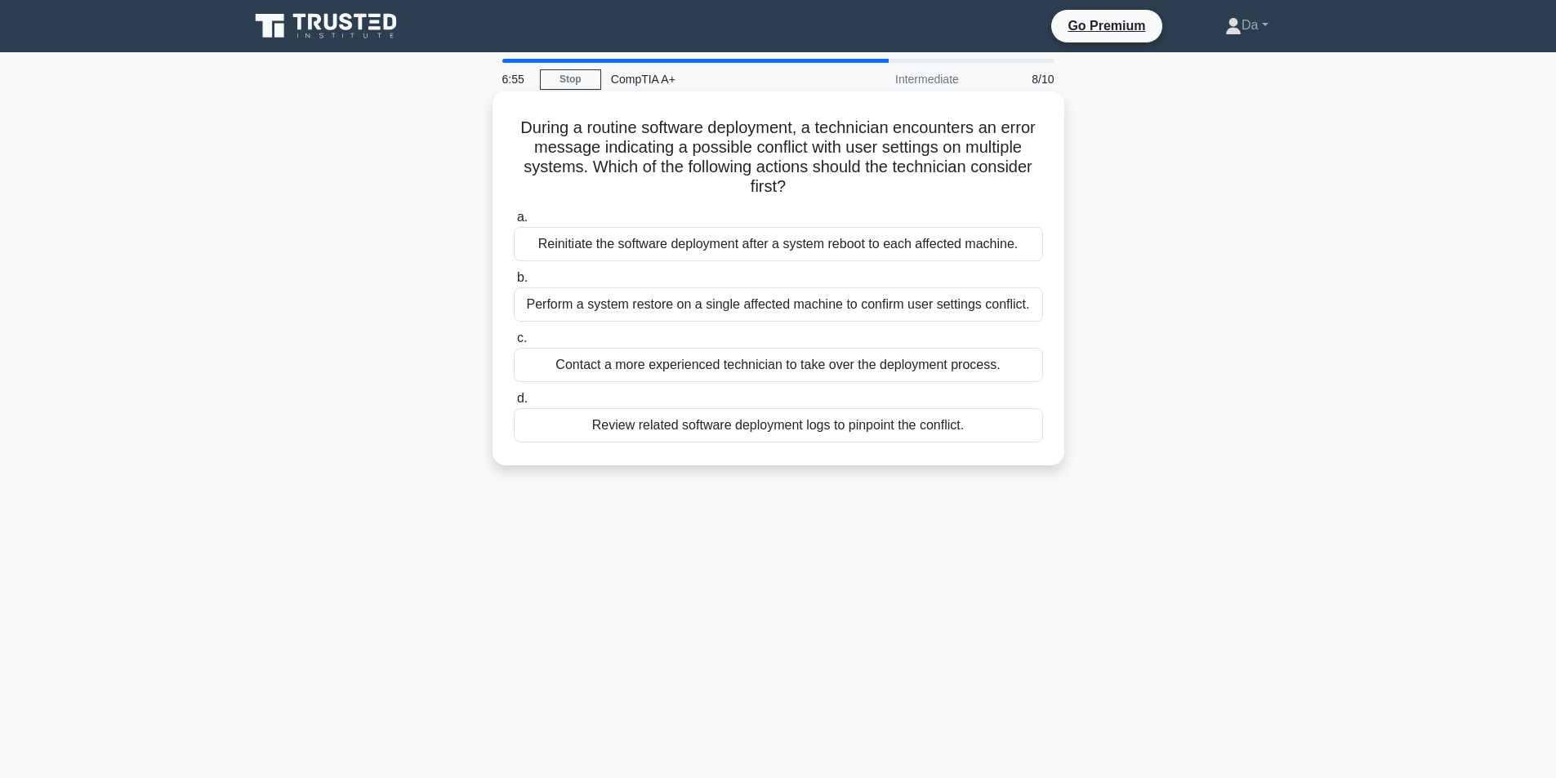
click at [648, 421] on div "Review related software deployment logs to pinpoint the conflict." at bounding box center [778, 425] width 529 height 34
click at [514, 404] on input "d. Review related software deployment logs to pinpoint the conflict." at bounding box center [514, 399] width 0 height 11
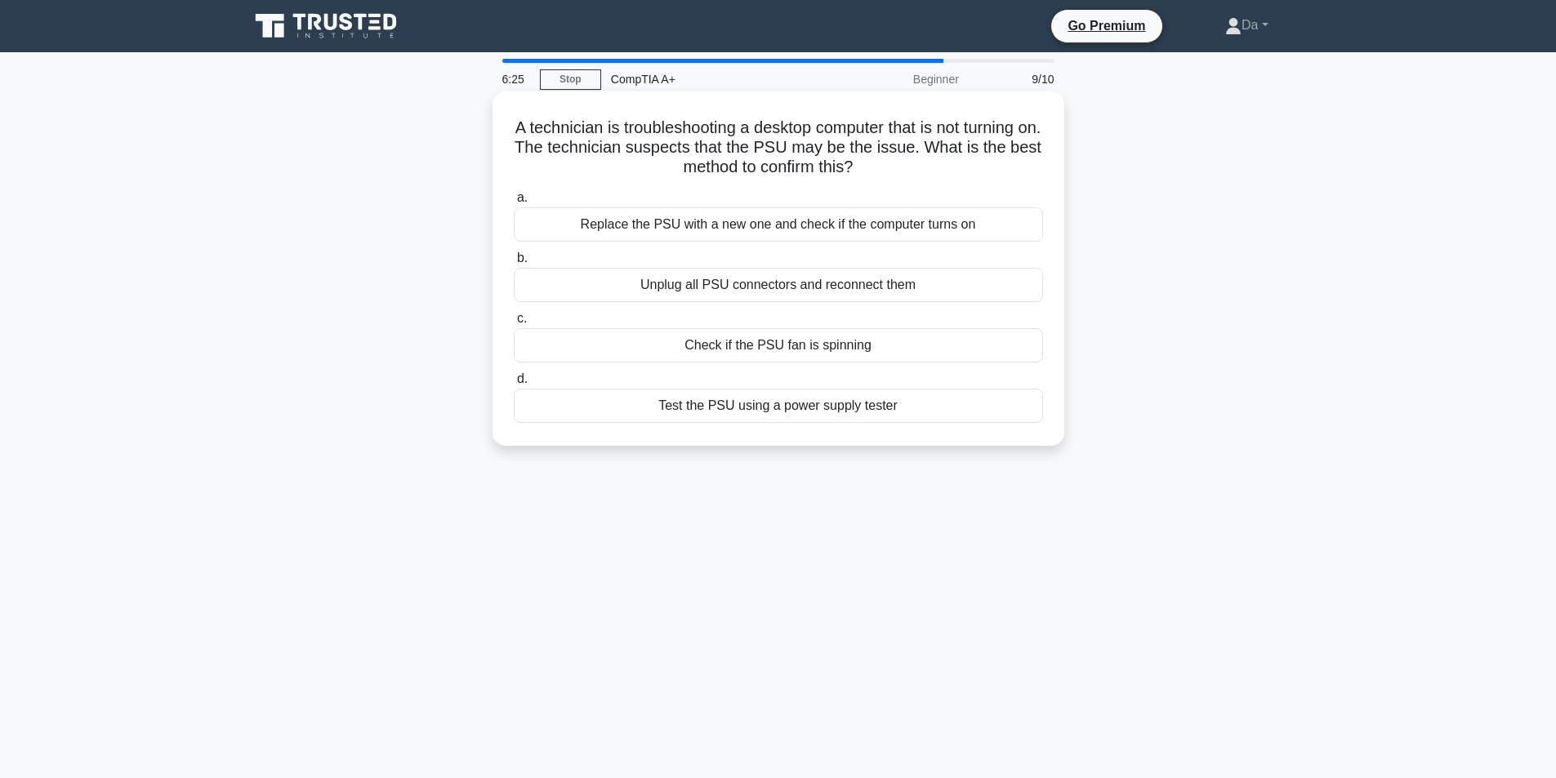
click at [683, 348] on div "Check if the PSU fan is spinning" at bounding box center [778, 345] width 529 height 34
click at [514, 324] on input "c. Check if the PSU fan is spinning" at bounding box center [514, 319] width 0 height 11
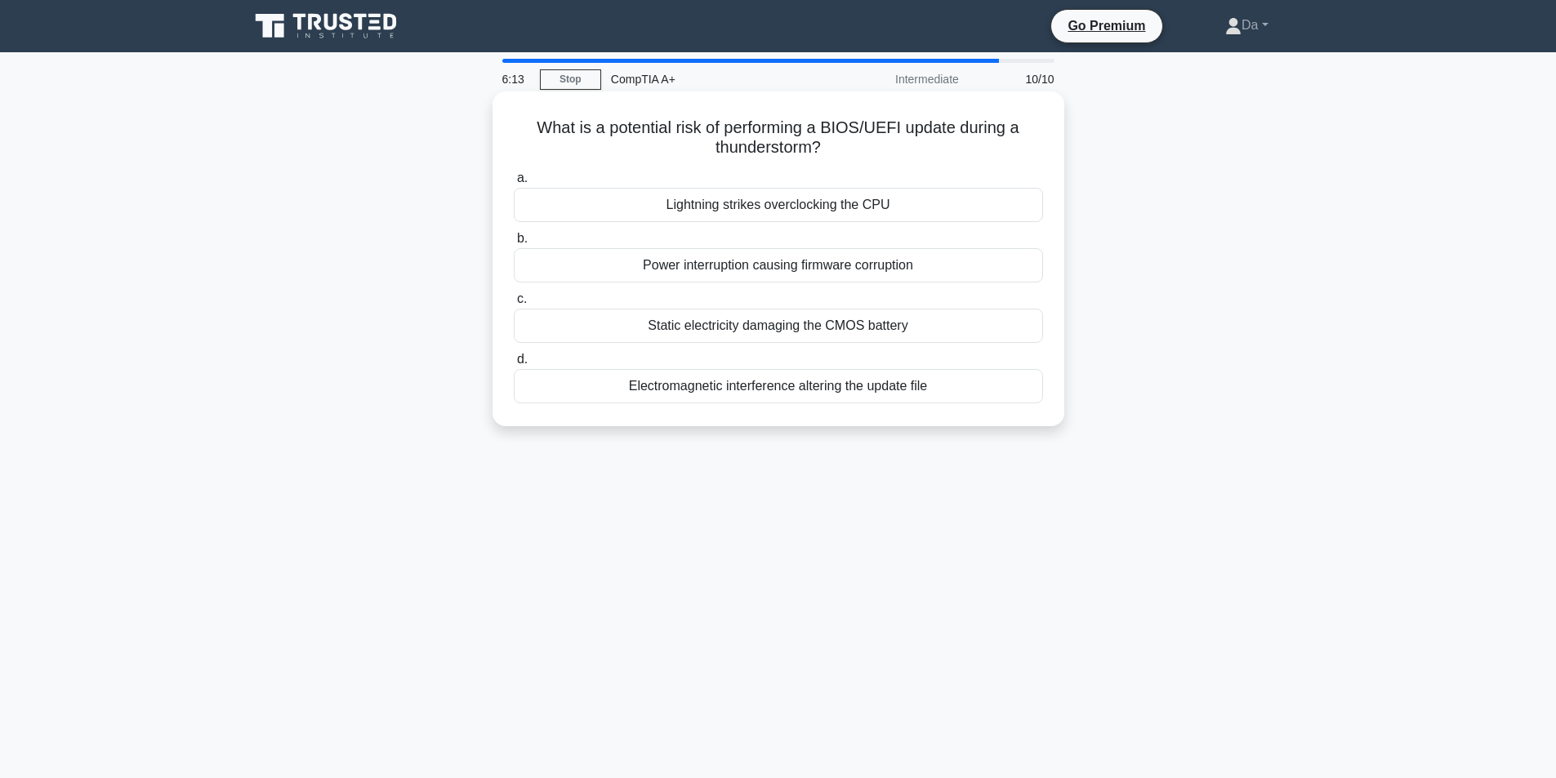
click at [678, 266] on div "Power interruption causing firmware corruption" at bounding box center [778, 265] width 529 height 34
click at [514, 244] on input "b. Power interruption causing firmware corruption" at bounding box center [514, 239] width 0 height 11
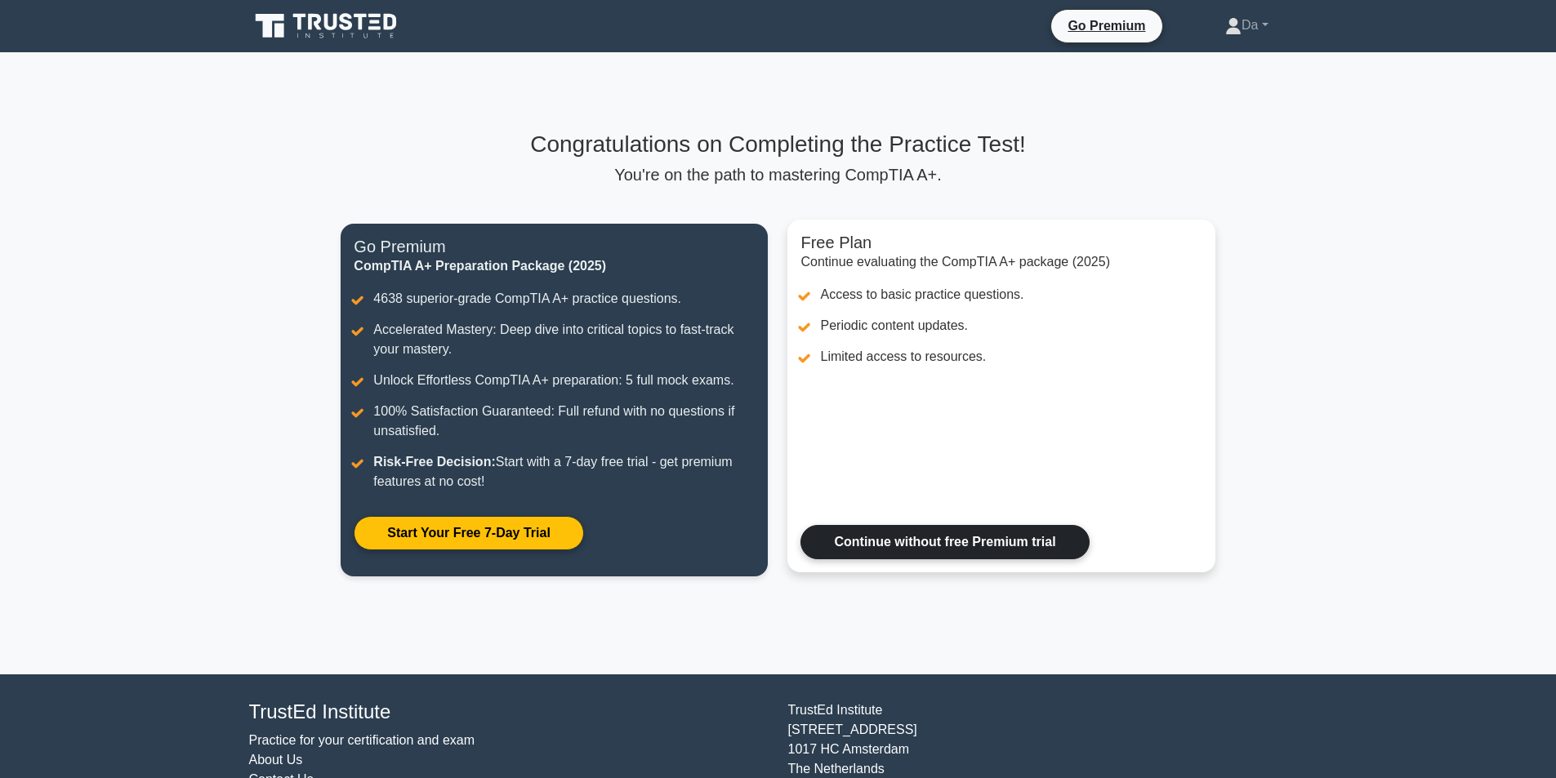
click at [905, 538] on link "Continue without free Premium trial" at bounding box center [944, 542] width 288 height 34
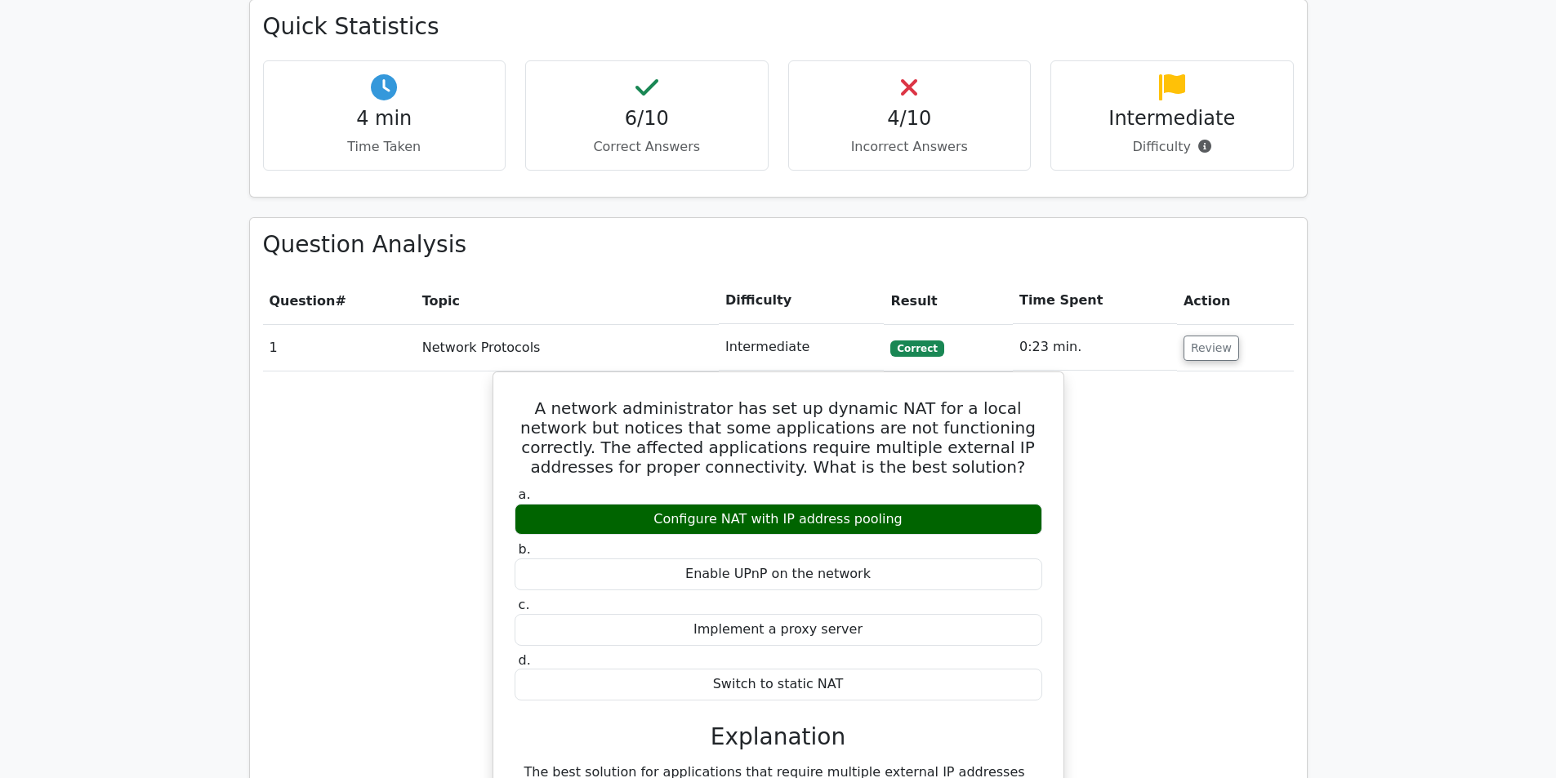
scroll to position [1797, 0]
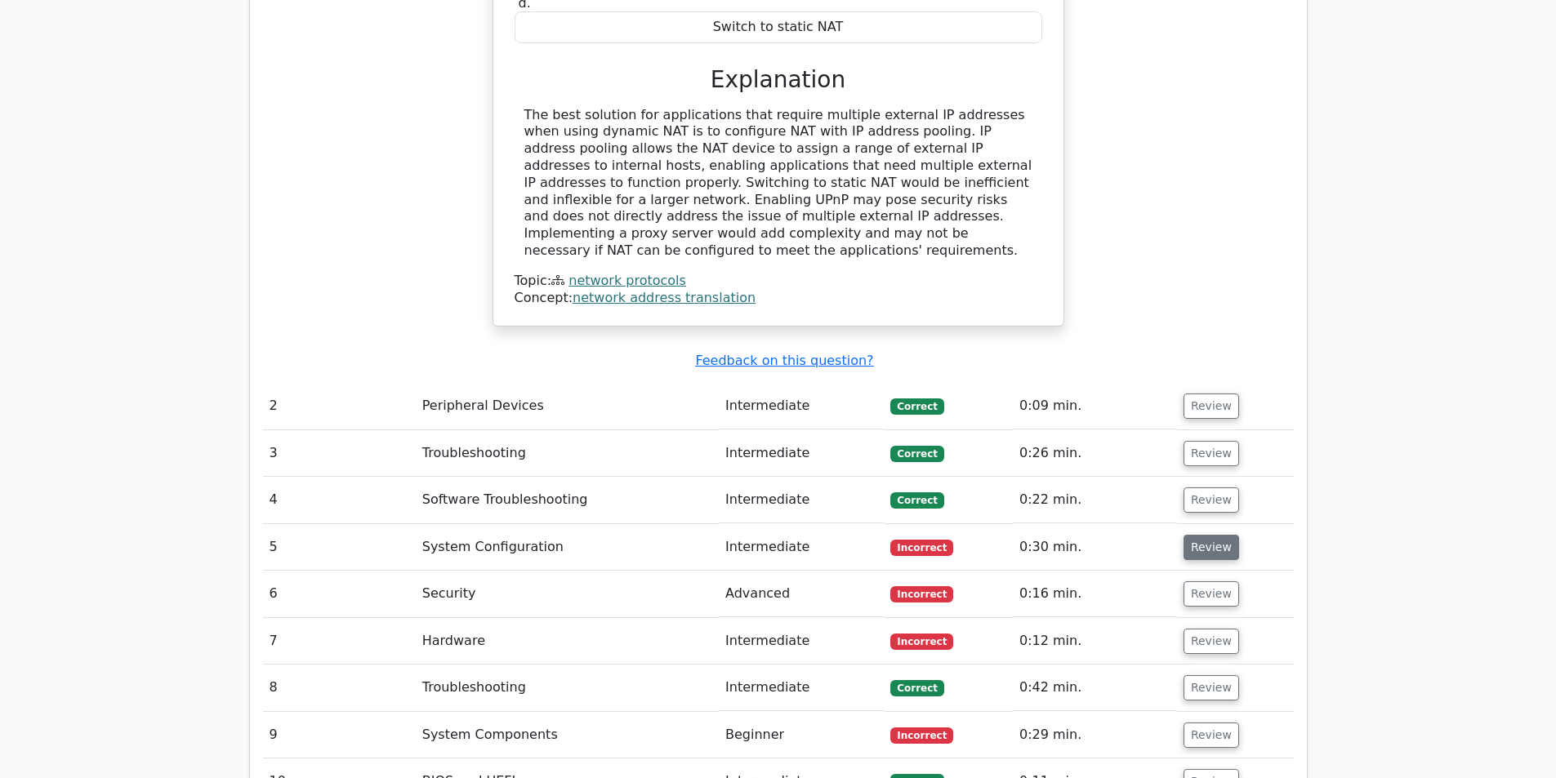
click at [1200, 535] on button "Review" at bounding box center [1211, 547] width 56 height 25
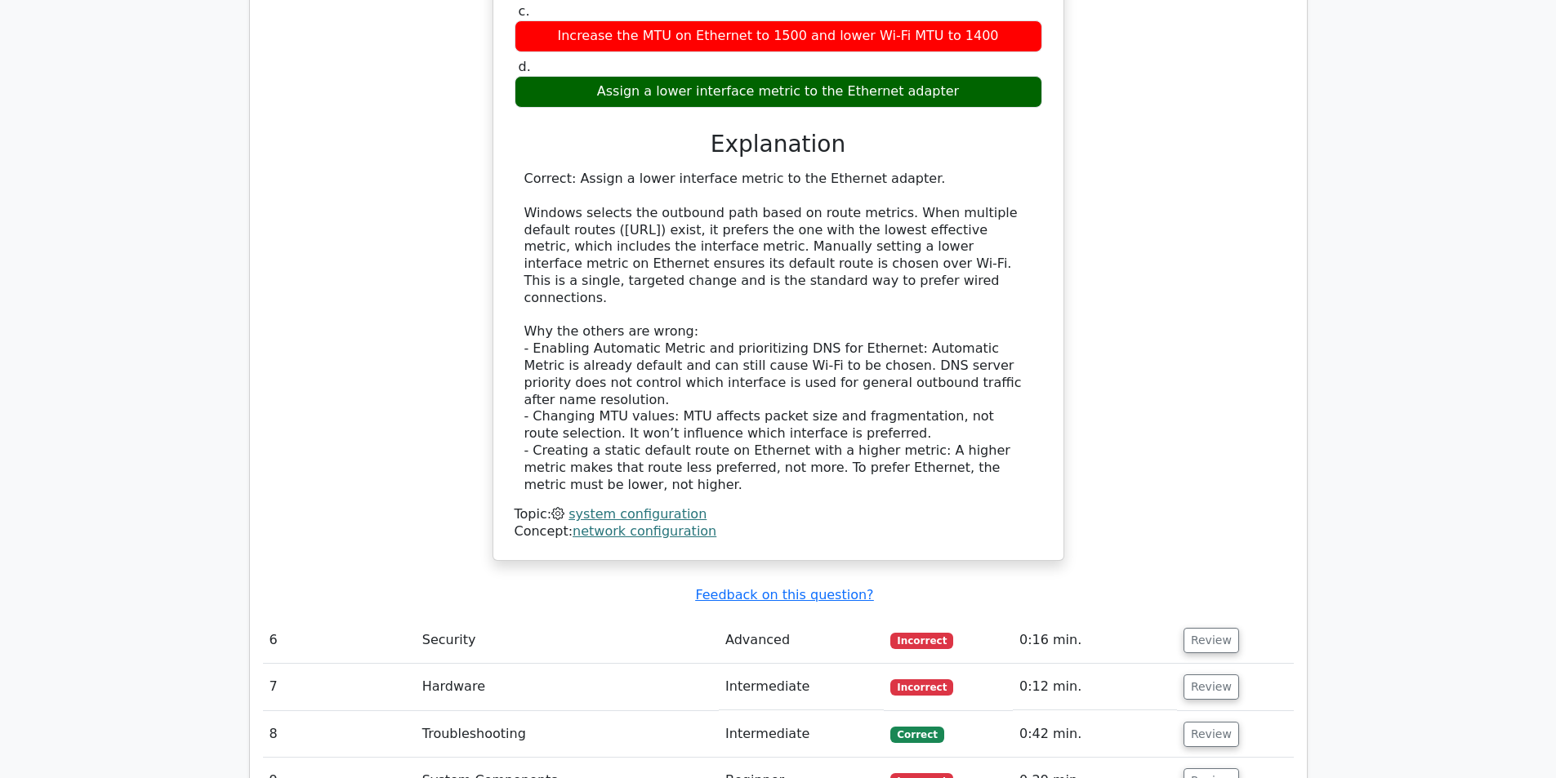
scroll to position [2777, 0]
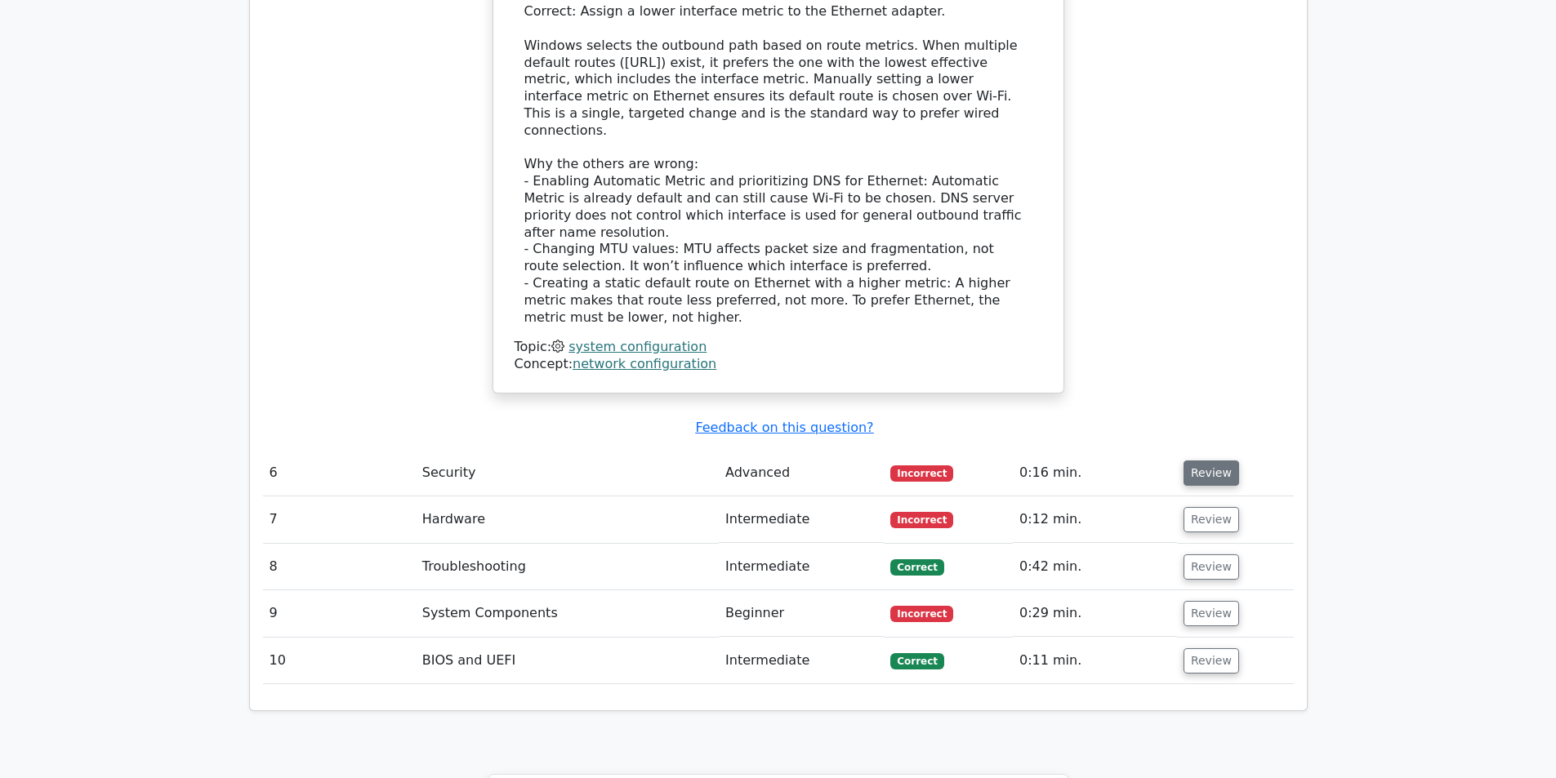
click at [1210, 461] on button "Review" at bounding box center [1211, 473] width 56 height 25
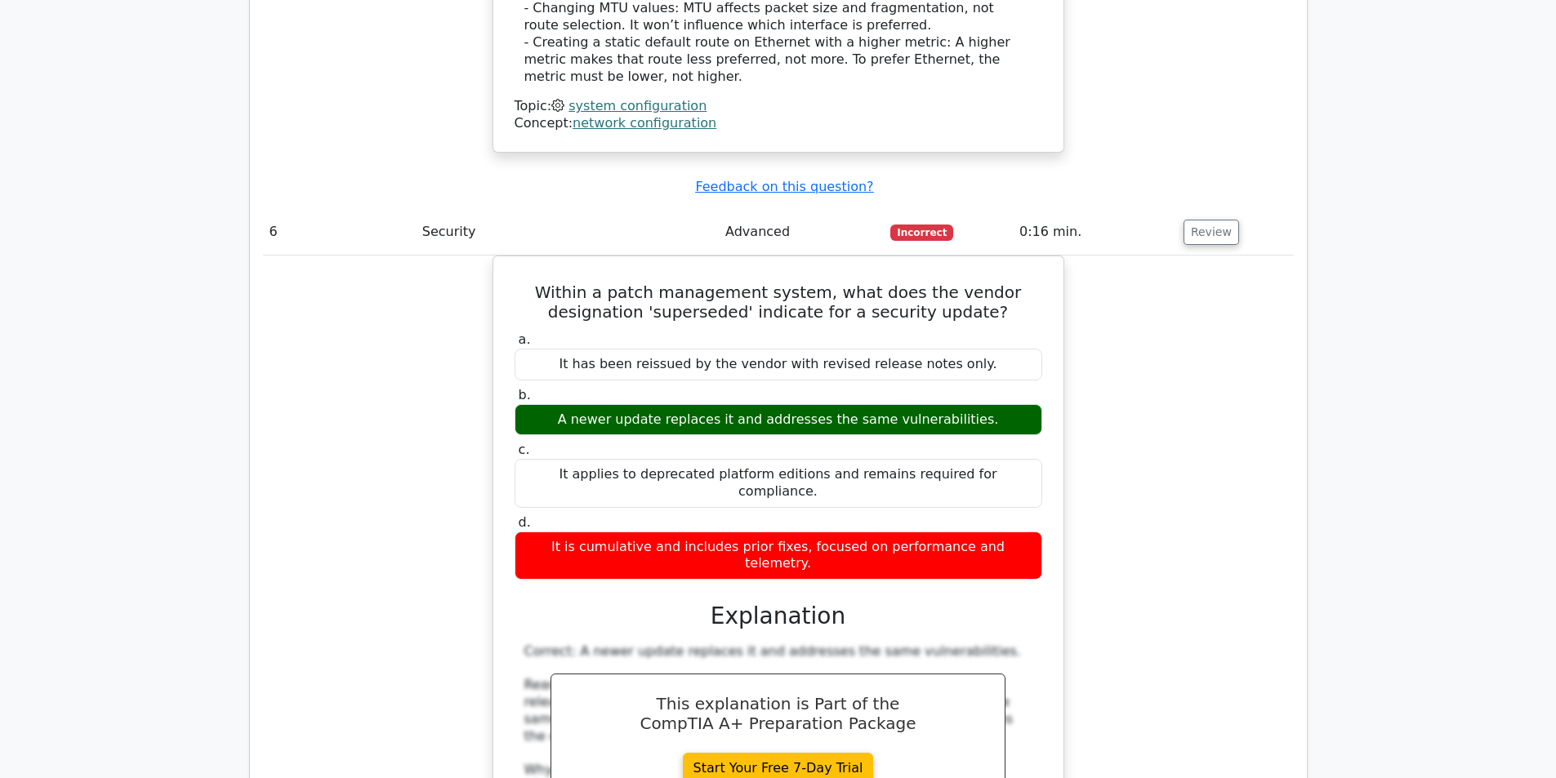
scroll to position [3675, 0]
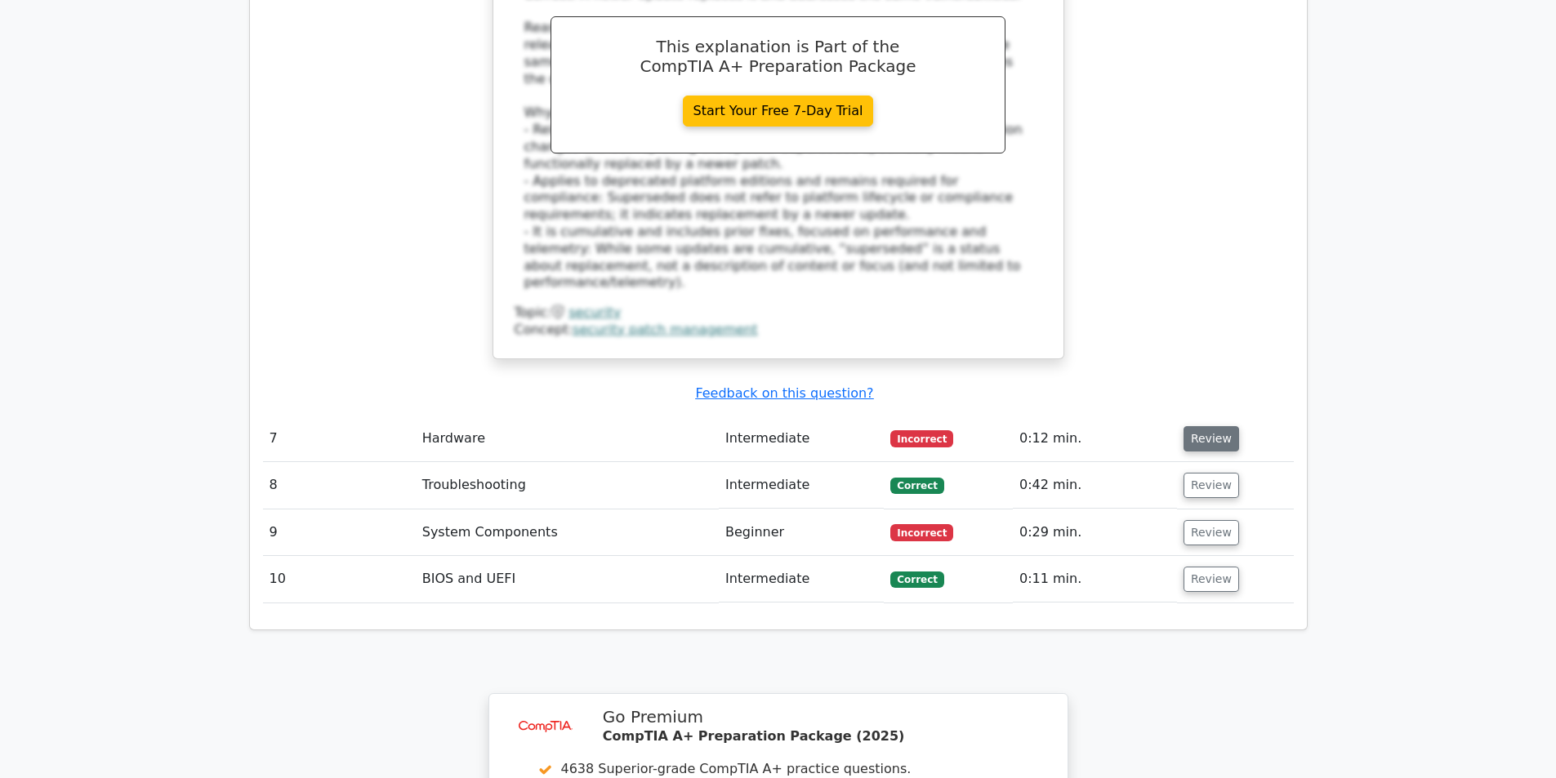
click at [1203, 426] on button "Review" at bounding box center [1211, 438] width 56 height 25
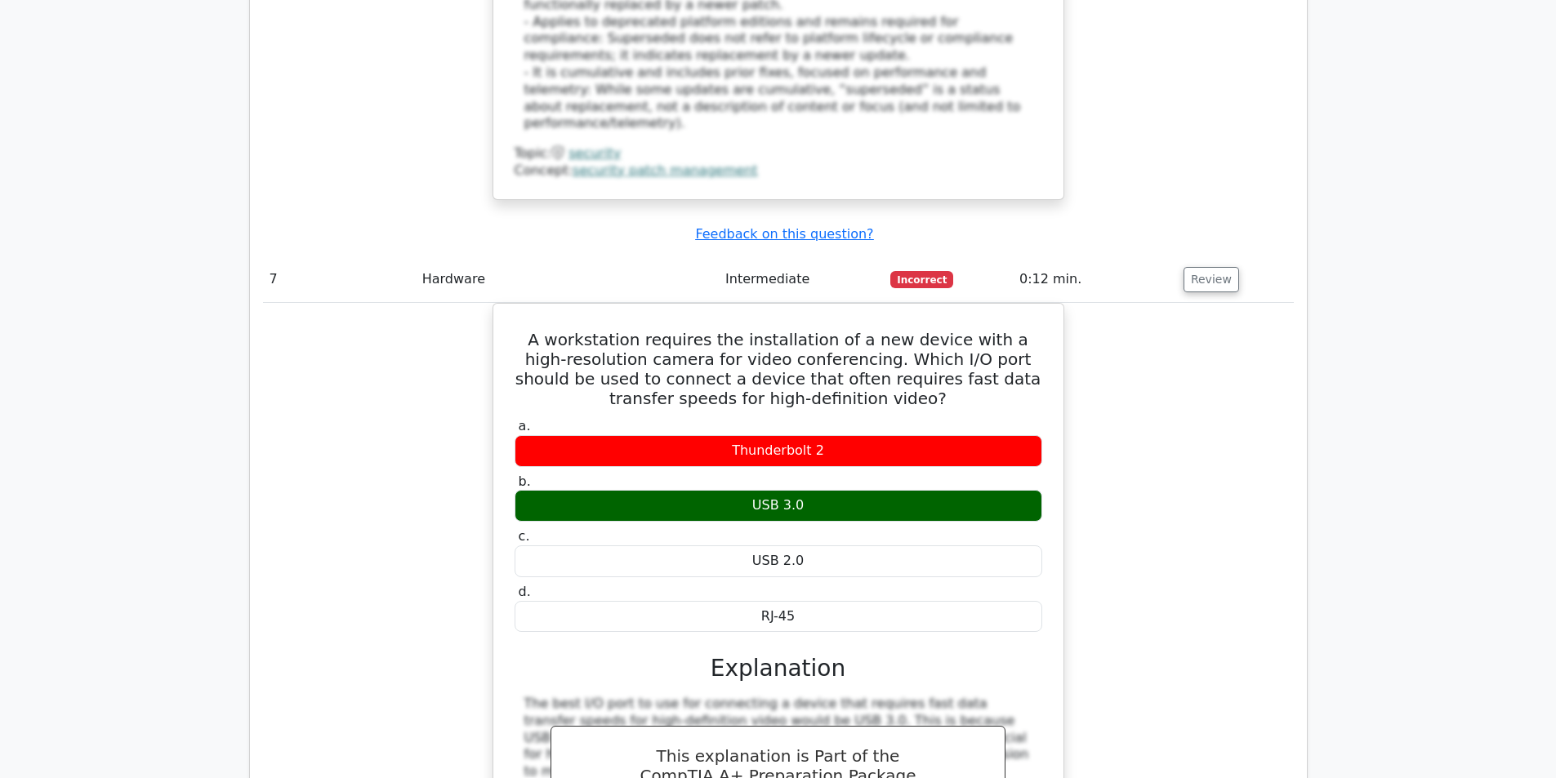
scroll to position [4411, 0]
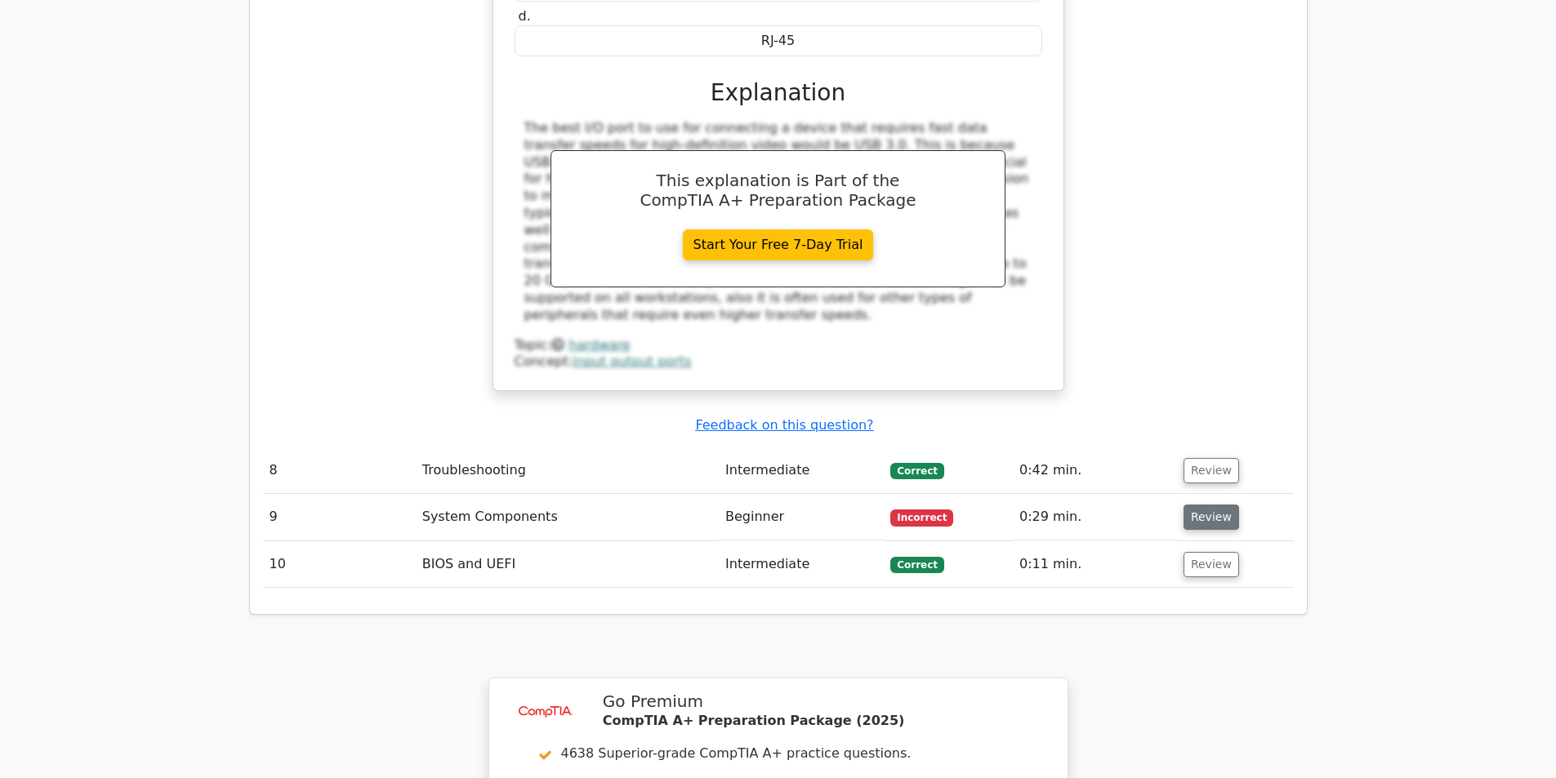
click at [1203, 505] on button "Review" at bounding box center [1211, 517] width 56 height 25
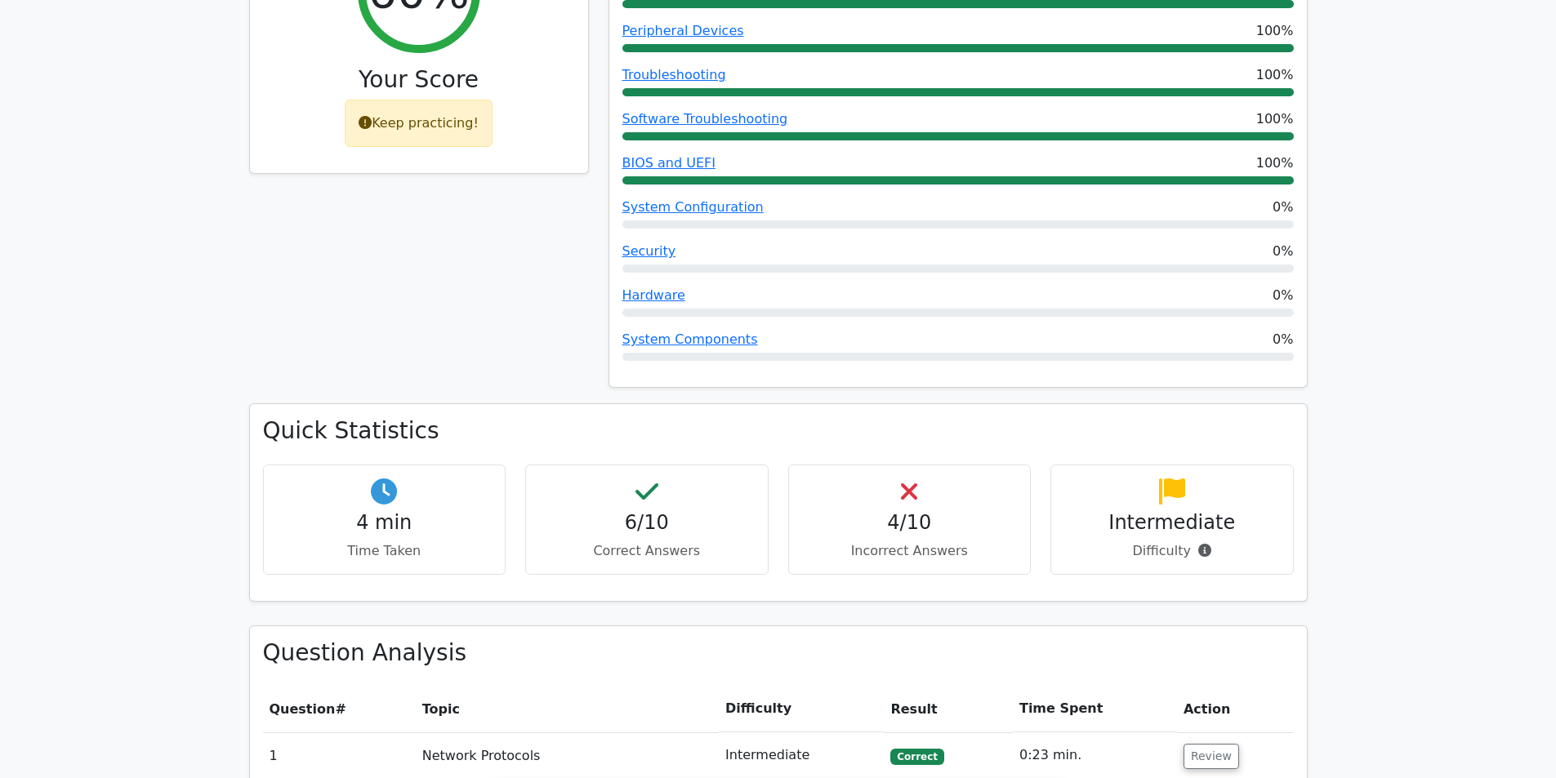
scroll to position [490, 0]
